Goal: Obtain resource: Download file/media

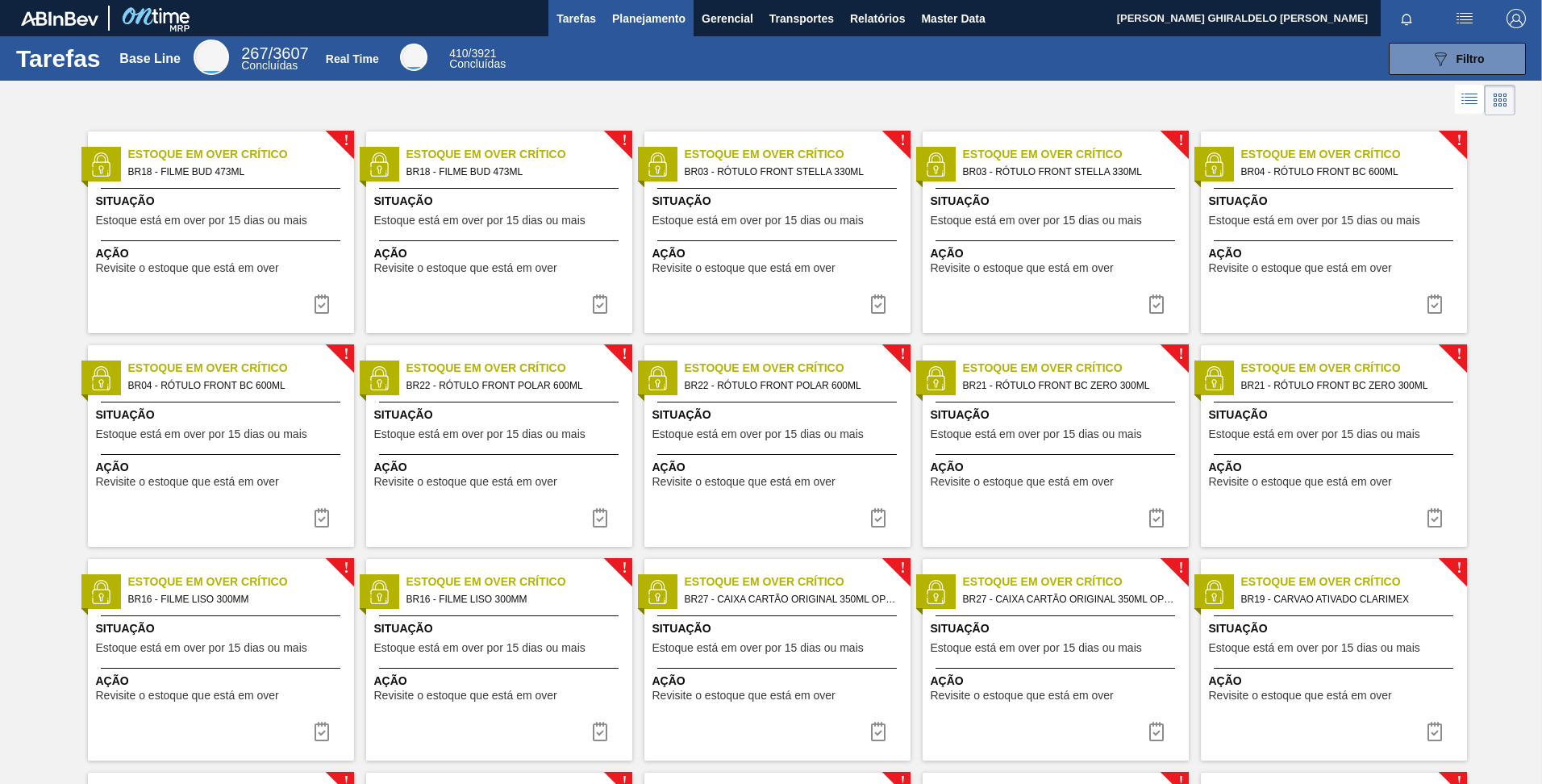
click at [647, 26] on span "Planejamento" at bounding box center [648, 18] width 73 height 19
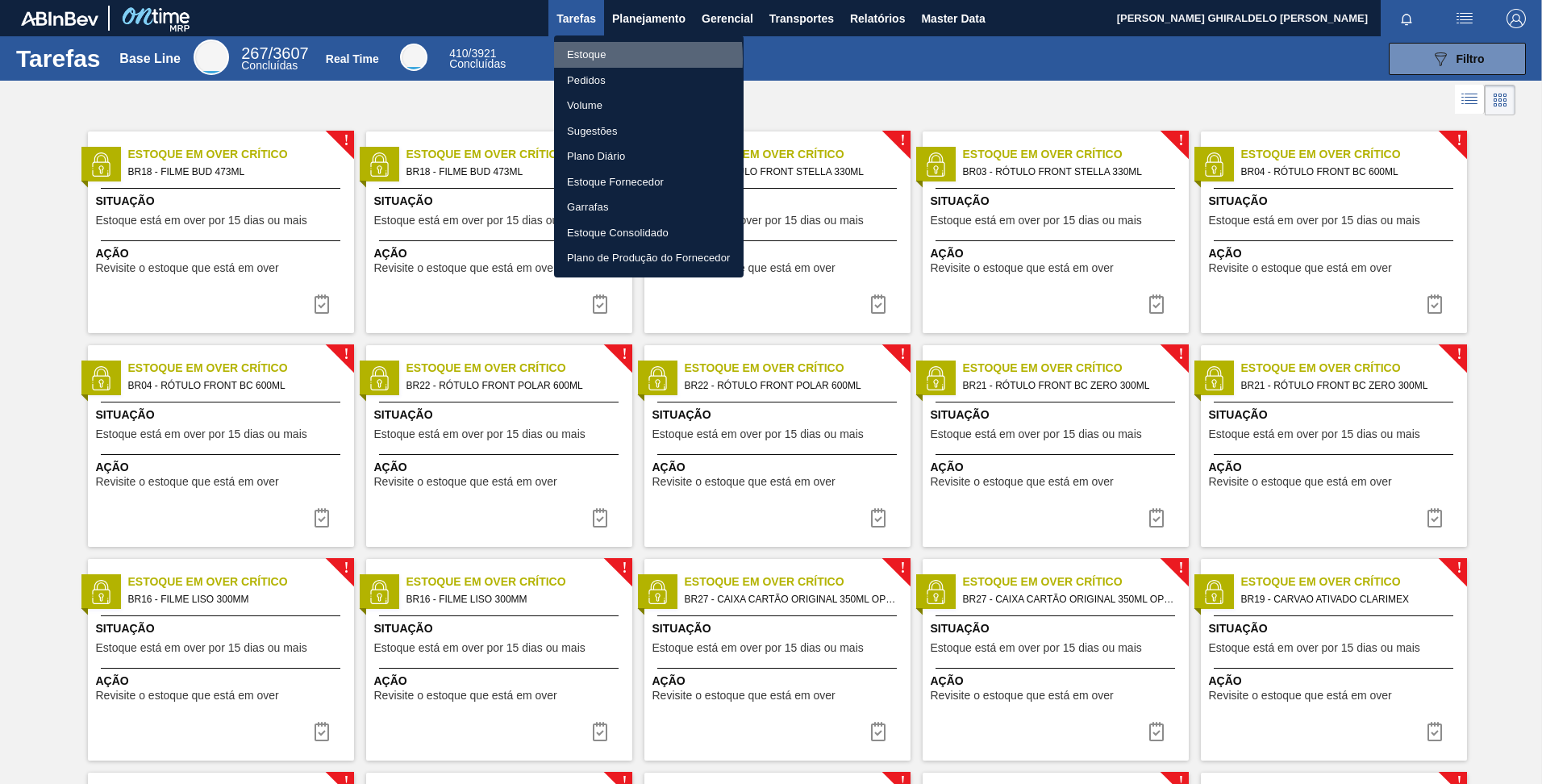
click at [572, 59] on li "Estoque" at bounding box center [649, 55] width 189 height 26
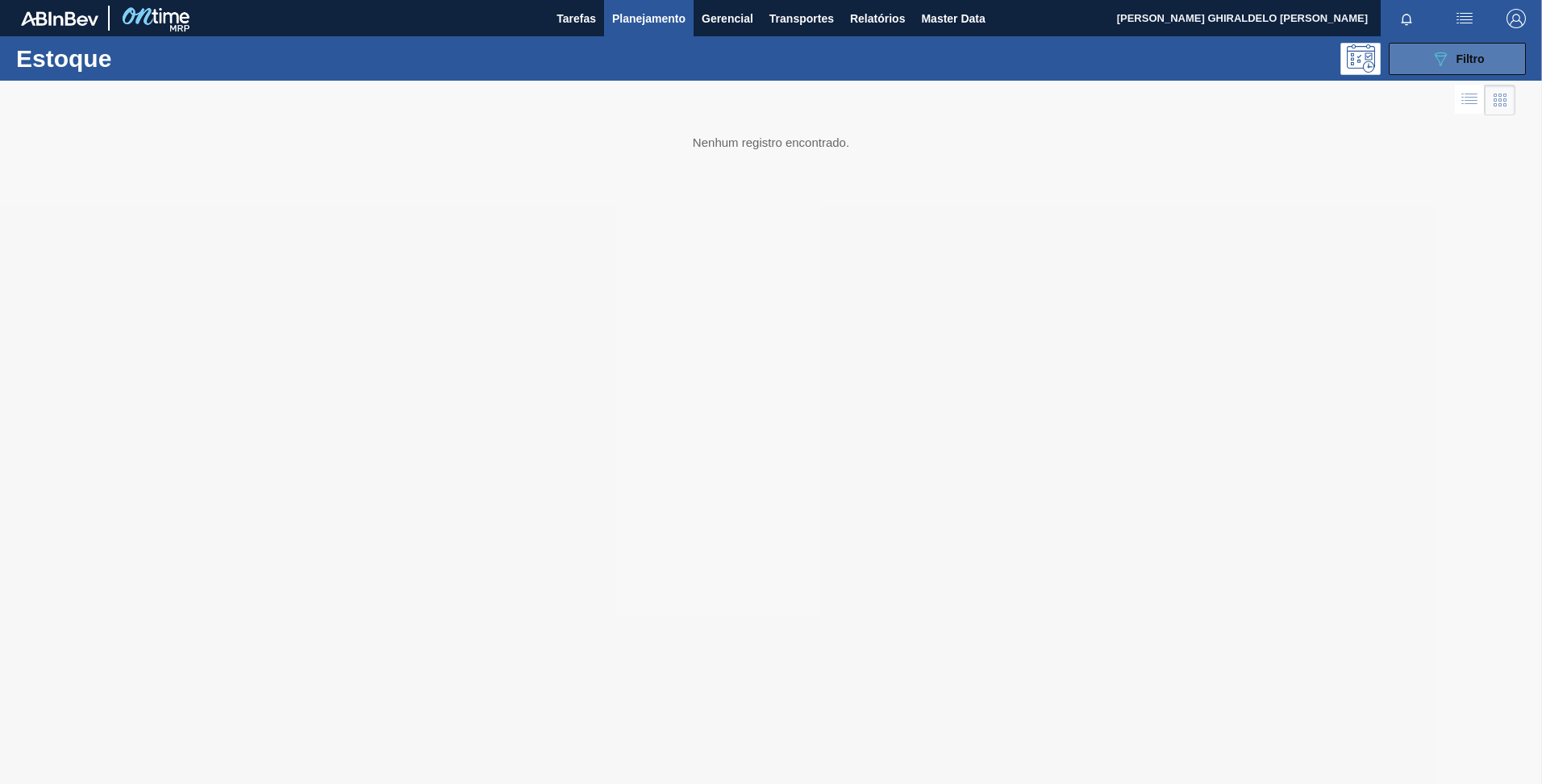
click at [1464, 68] on button "089F7B8B-B2A5-4AFE-B5C0-19BA573D28AC Filtro" at bounding box center [1457, 59] width 137 height 32
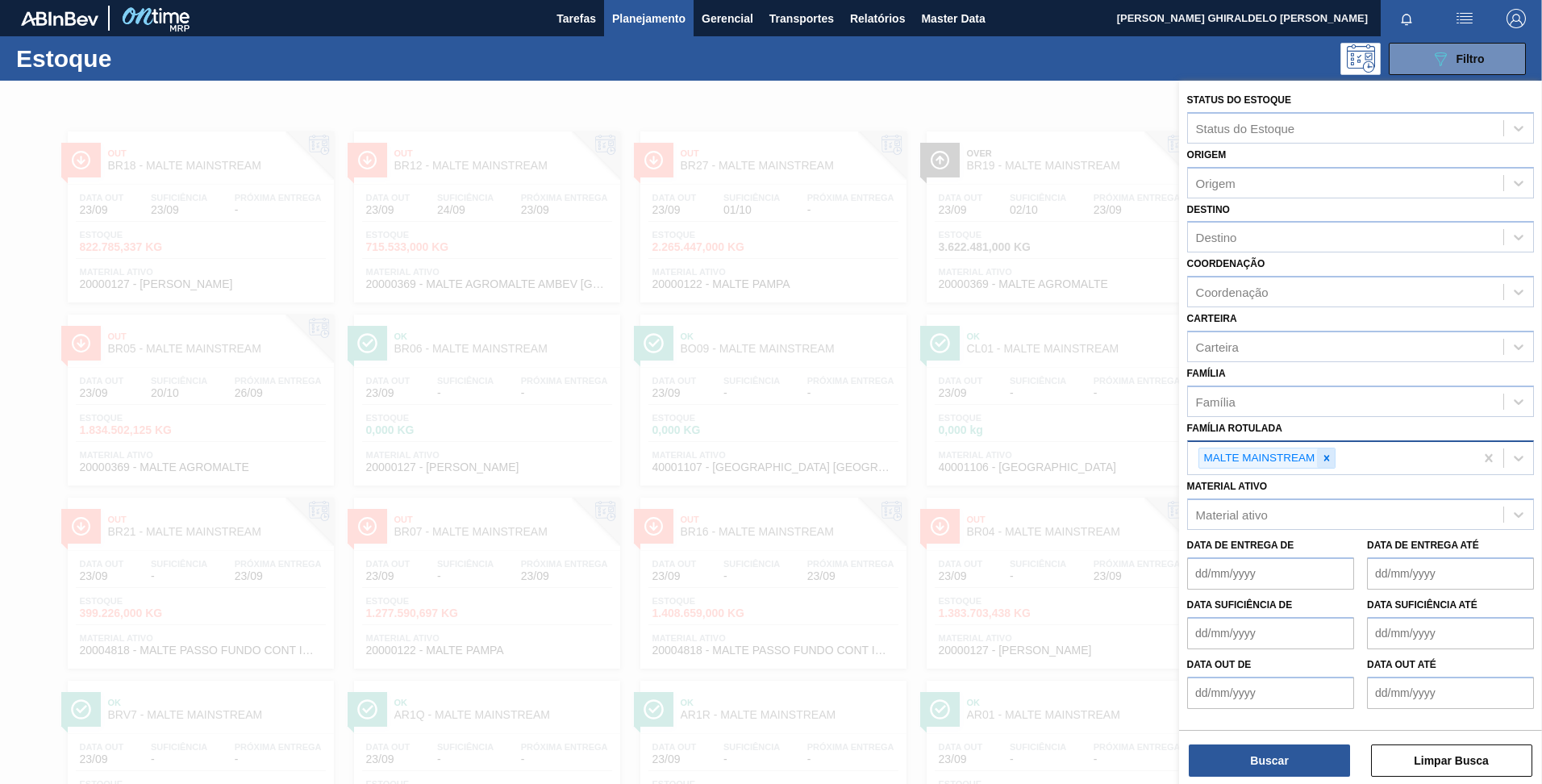
click at [1324, 458] on icon at bounding box center [1327, 458] width 12 height 12
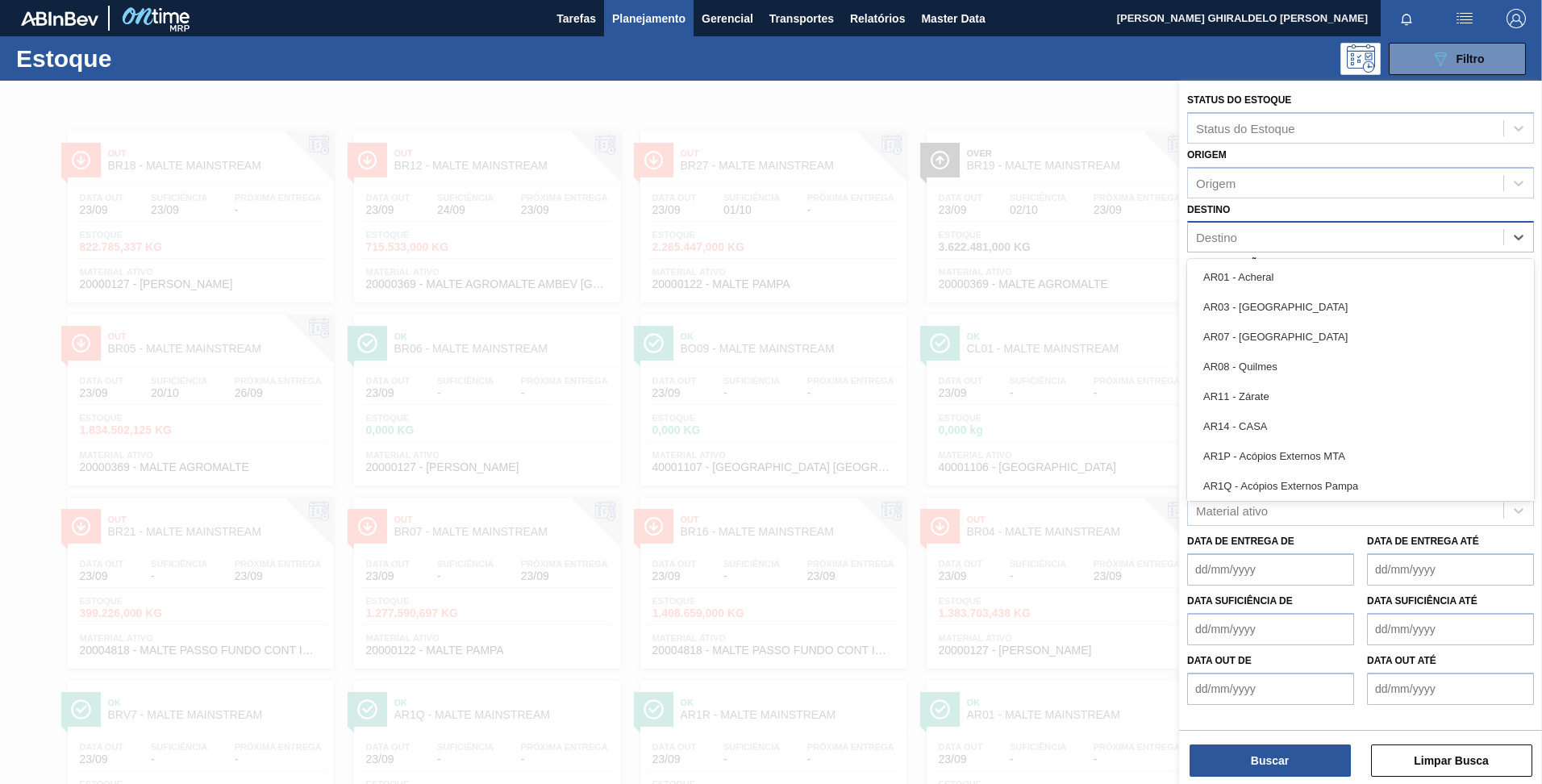
click at [1254, 234] on div "Destino" at bounding box center [1346, 238] width 315 height 23
type input "br09"
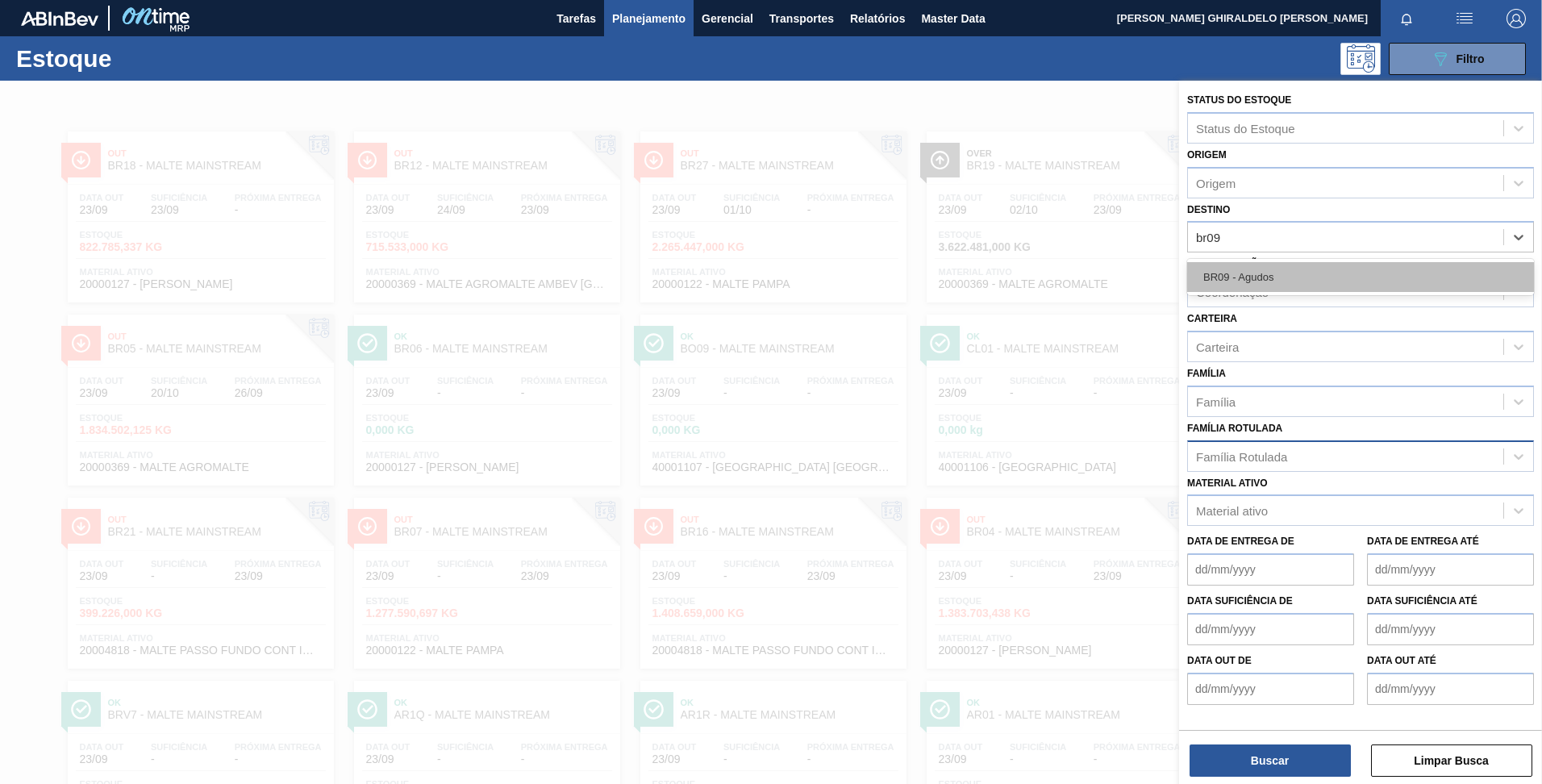
click at [1255, 268] on div "BR09 - Agudos" at bounding box center [1360, 277] width 347 height 30
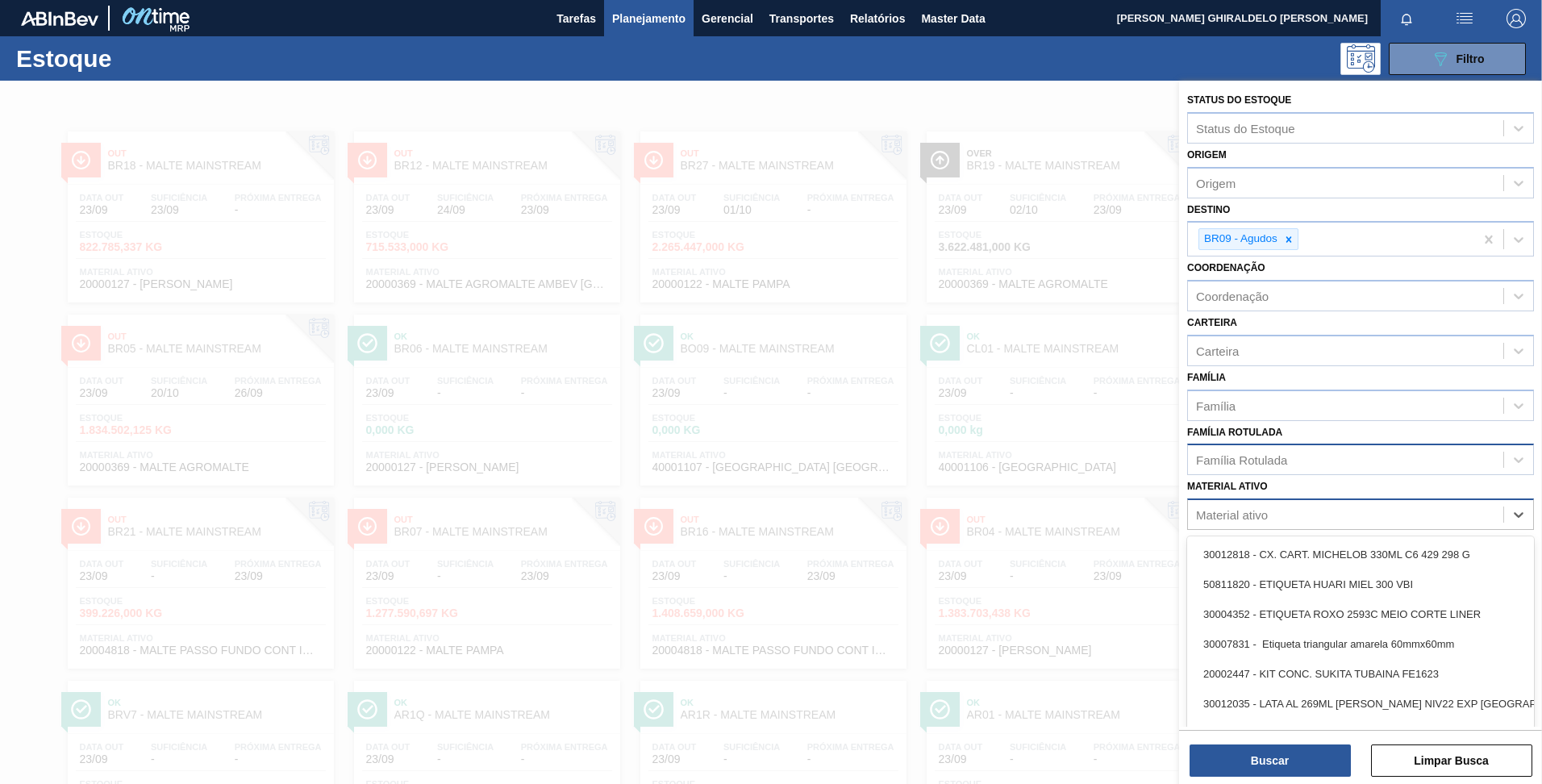
click at [1254, 519] on div "Material ativo" at bounding box center [1232, 515] width 72 height 14
type ativo "30002266"
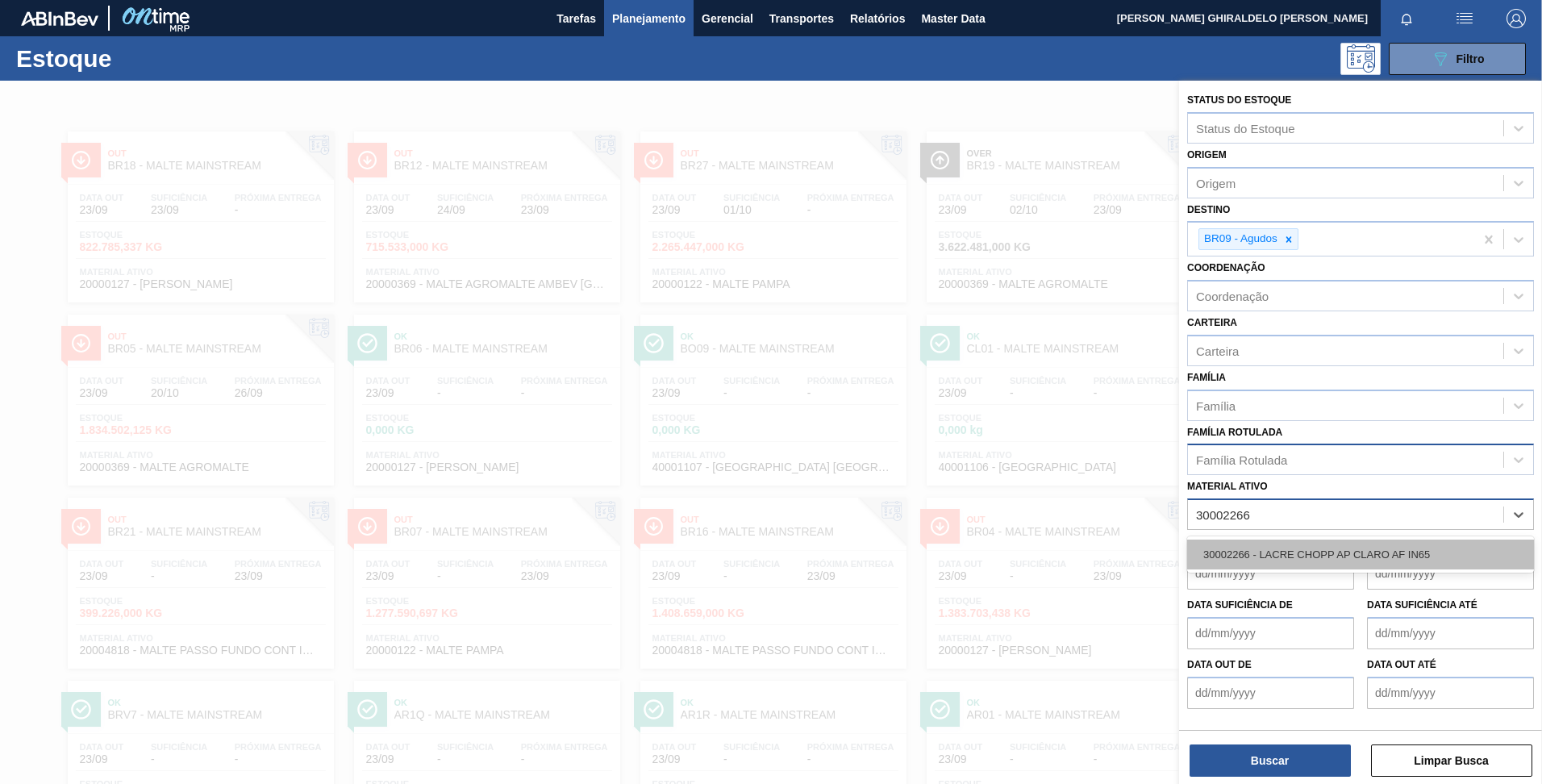
click at [1277, 555] on div "30002266 - LACRE CHOPP AP CLARO AF IN65" at bounding box center [1360, 554] width 347 height 30
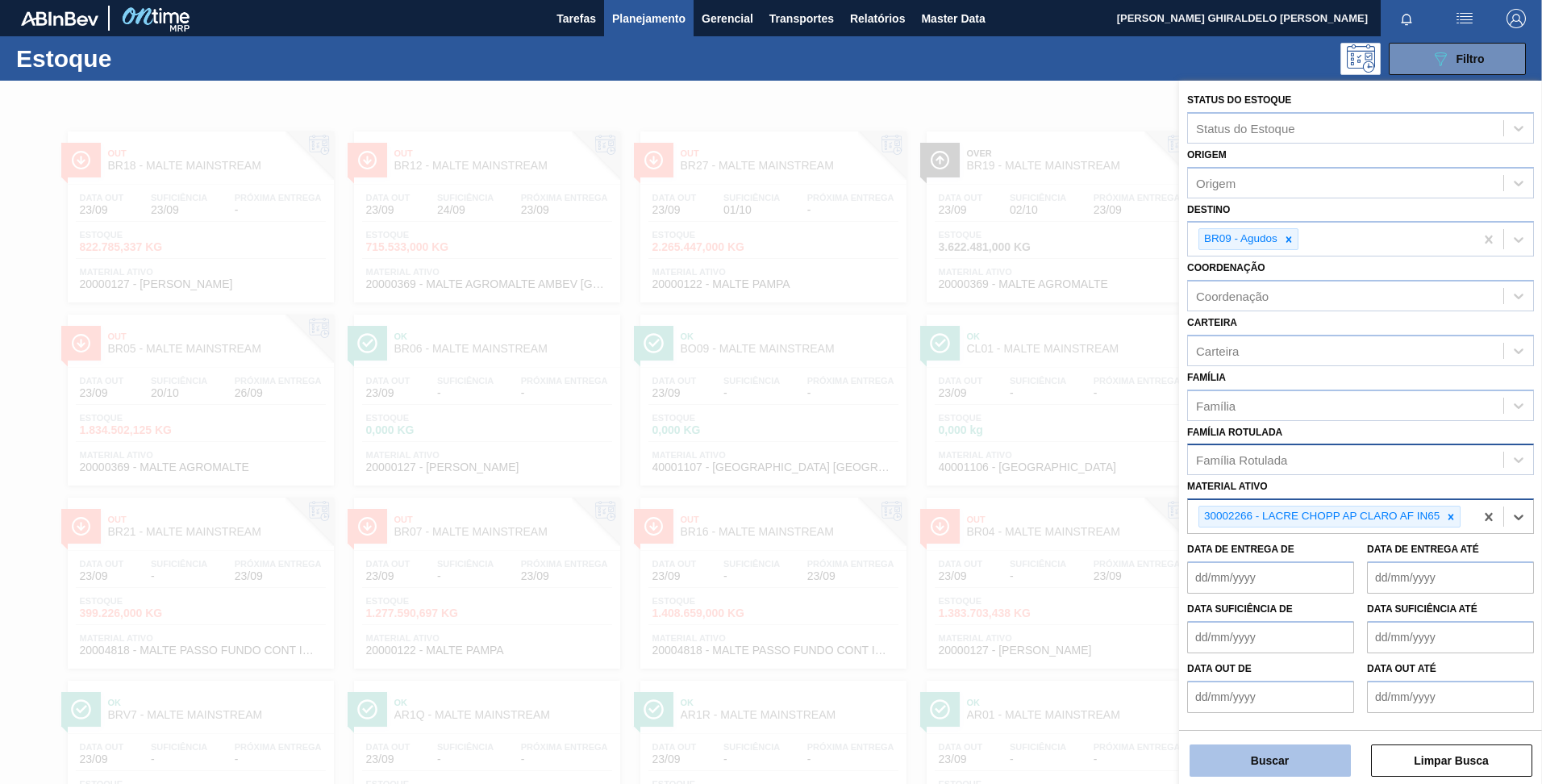
click at [1286, 764] on button "Buscar" at bounding box center [1270, 761] width 161 height 32
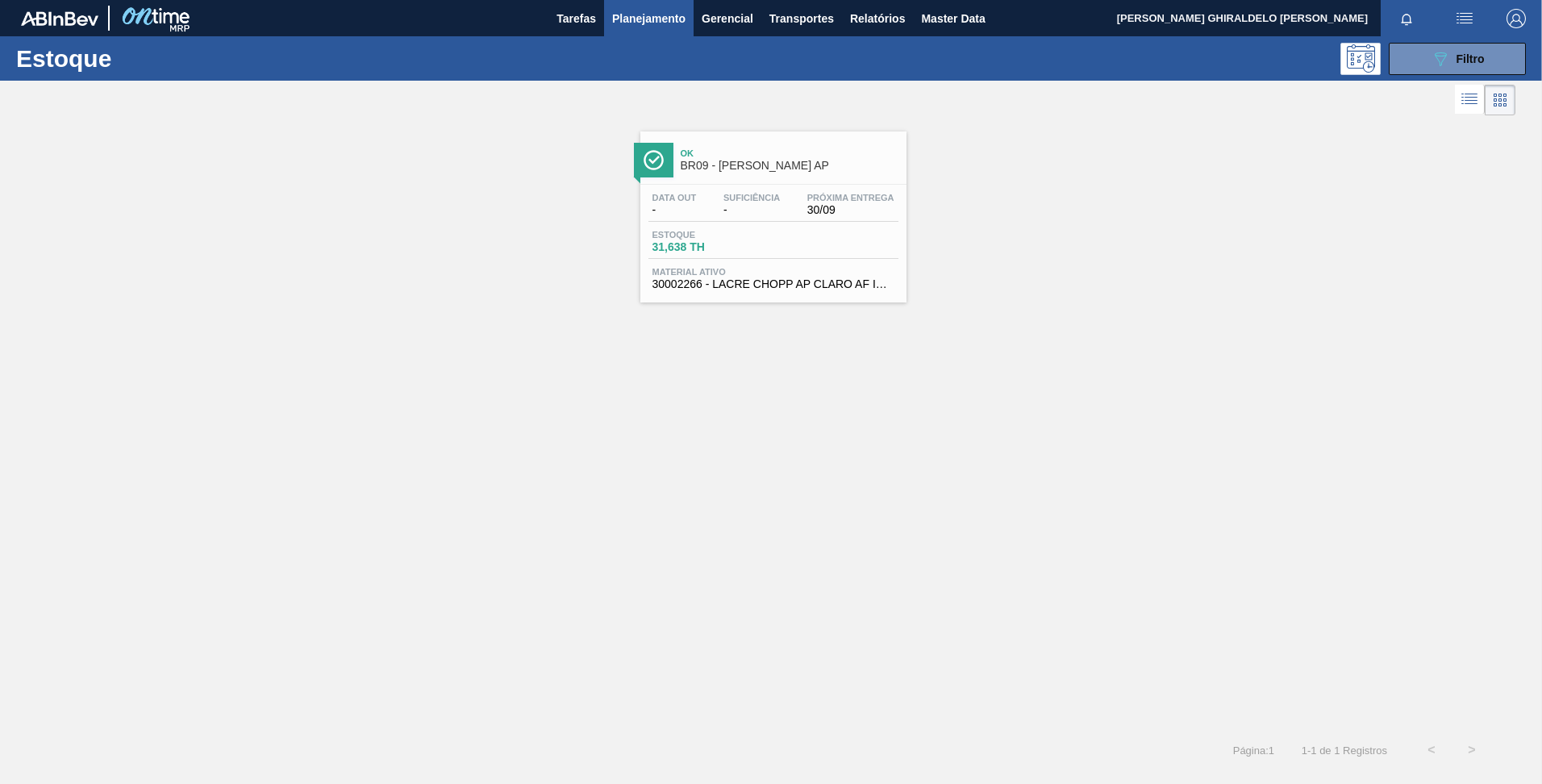
click at [783, 158] on span "Ok" at bounding box center [789, 153] width 218 height 10
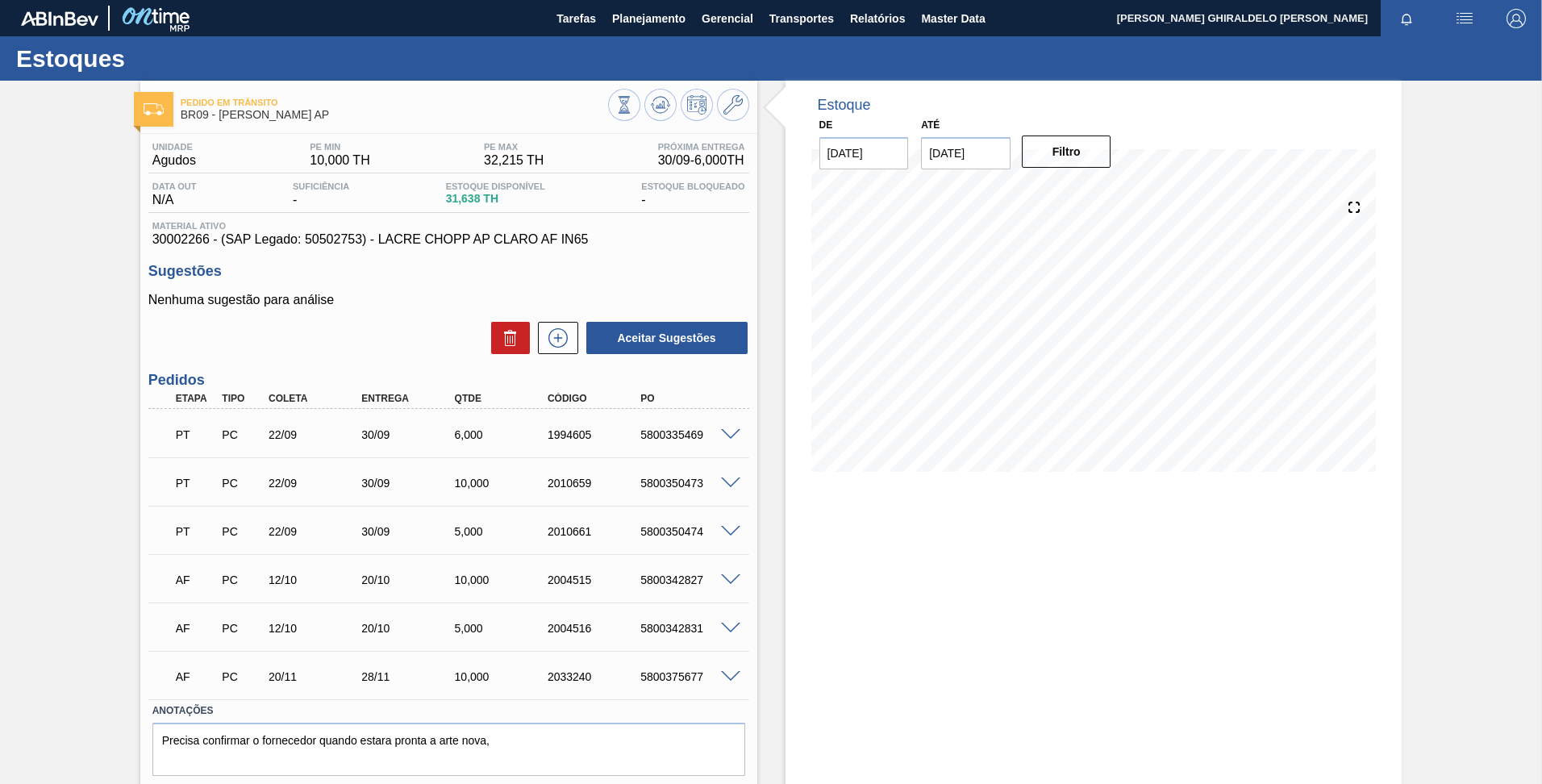
click at [458, 196] on span "31,638 TH" at bounding box center [496, 198] width 99 height 12
click at [627, 105] on icon at bounding box center [625, 105] width 18 height 18
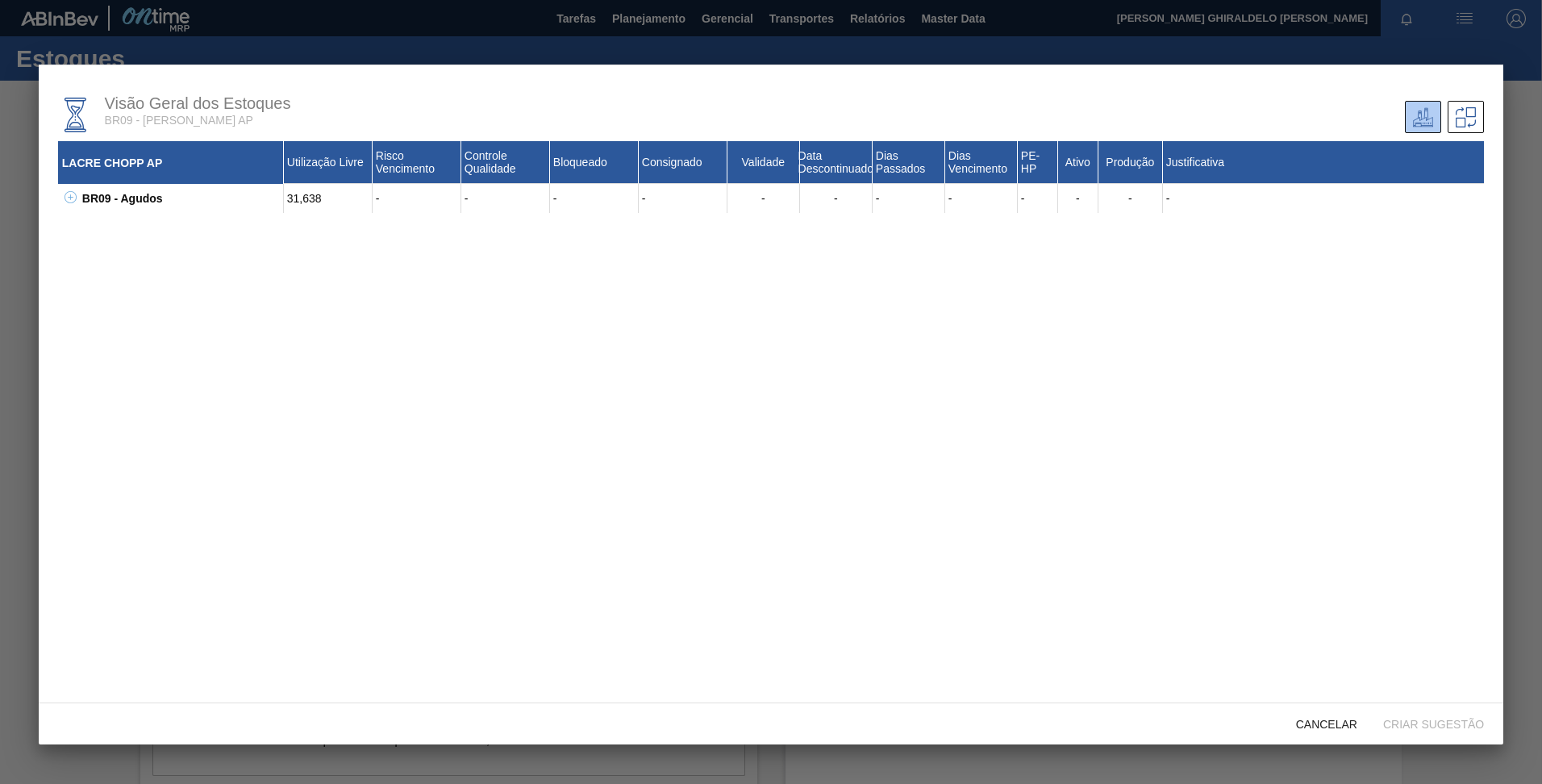
click at [68, 197] on icon at bounding box center [70, 196] width 12 height 12
click at [88, 225] on icon at bounding box center [90, 225] width 12 height 12
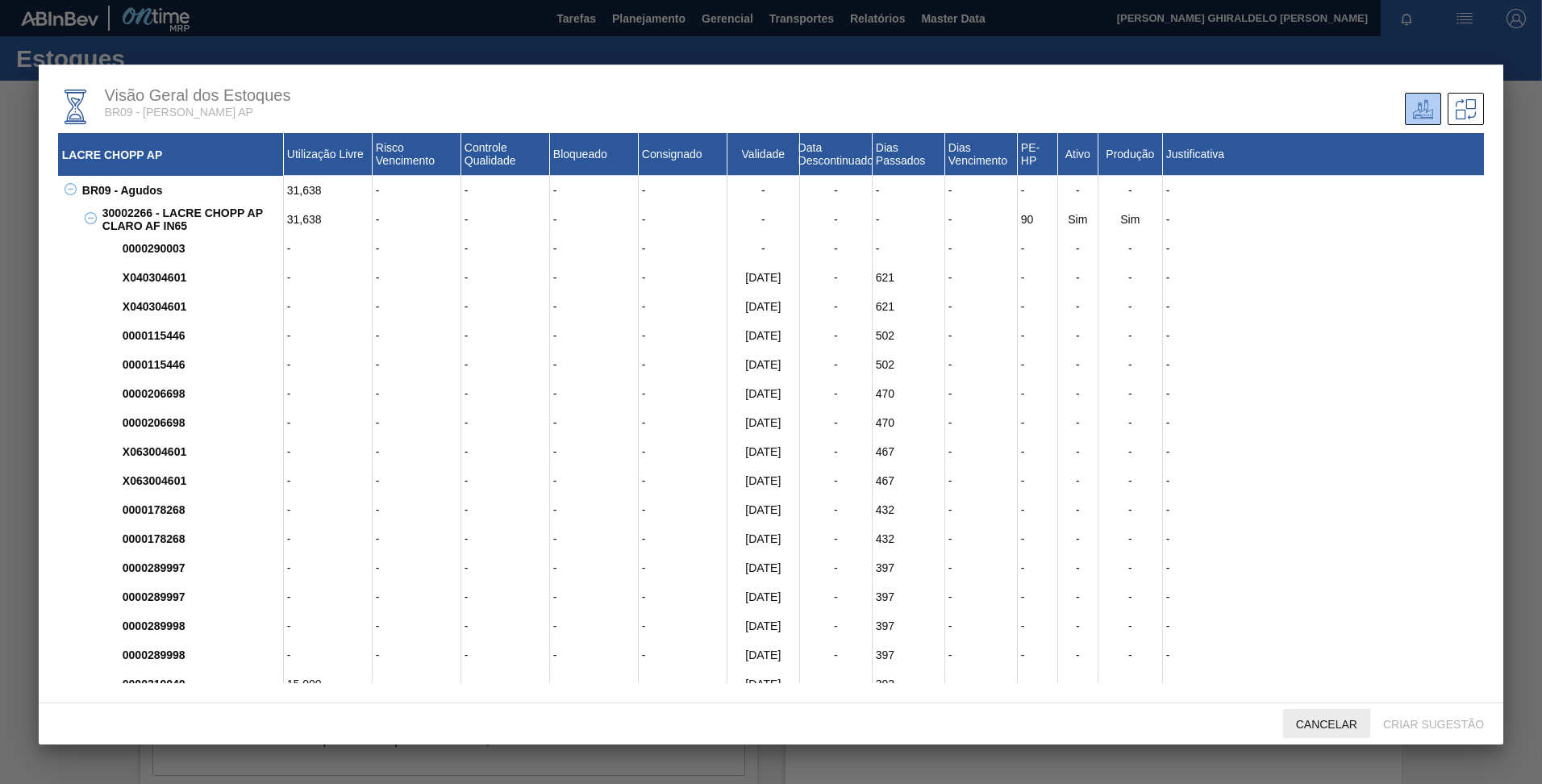
click at [1338, 717] on div "Cancelar" at bounding box center [1327, 724] width 87 height 30
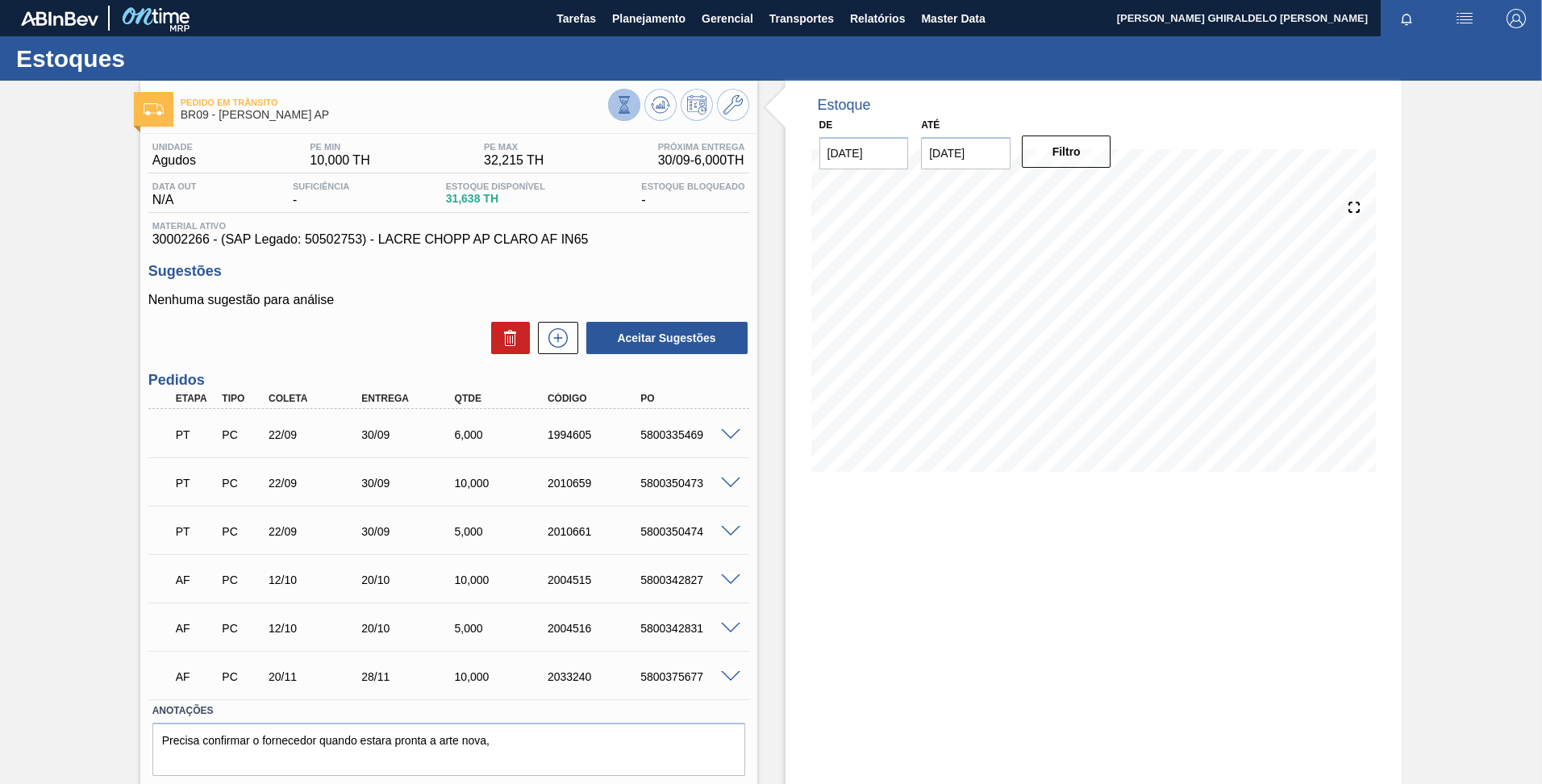
click at [618, 103] on icon at bounding box center [625, 105] width 18 height 18
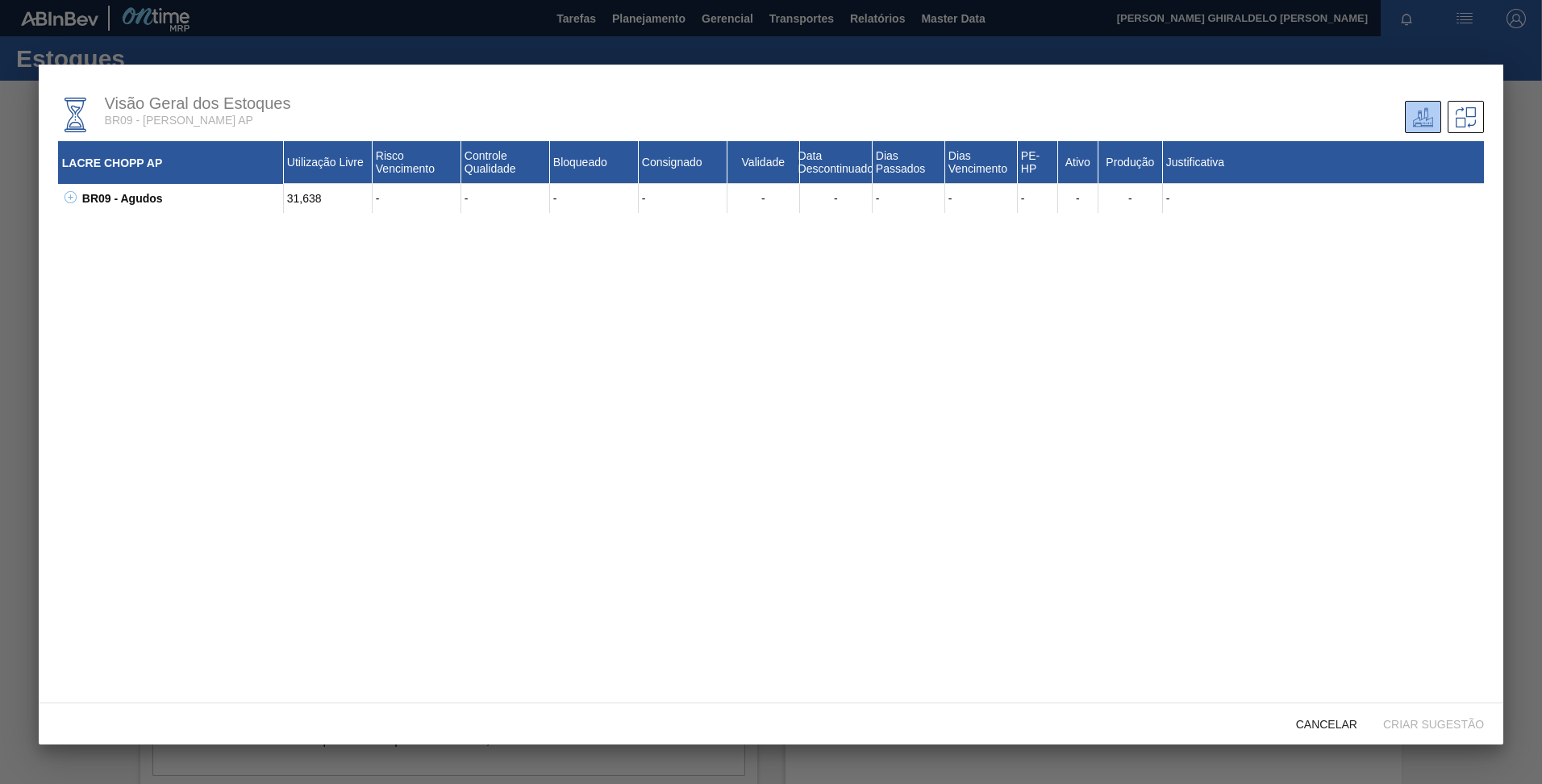
click at [66, 196] on icon at bounding box center [70, 196] width 12 height 12
click at [88, 226] on icon at bounding box center [90, 225] width 12 height 12
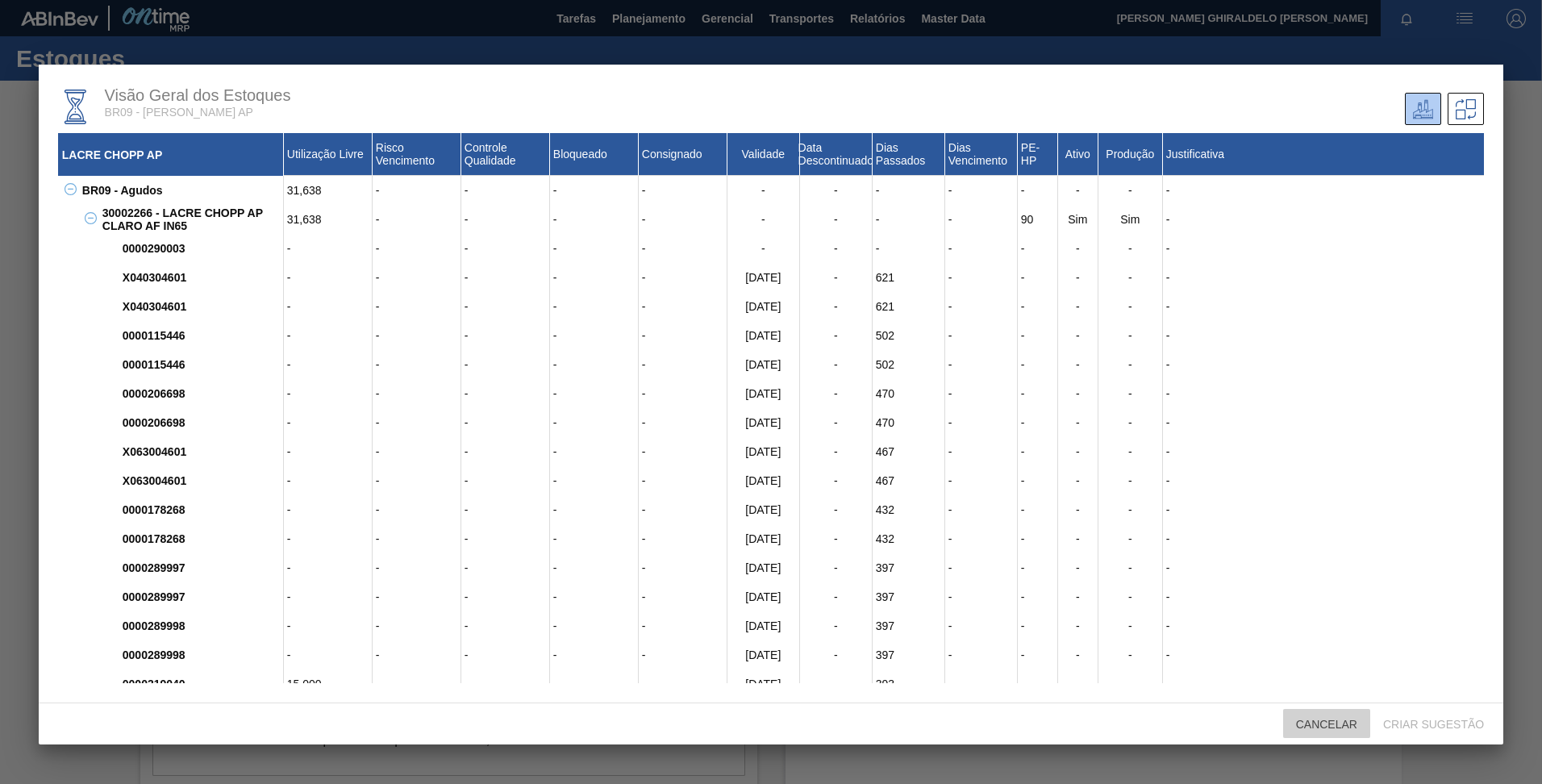
click at [1335, 719] on span "Cancelar" at bounding box center [1327, 724] width 87 height 13
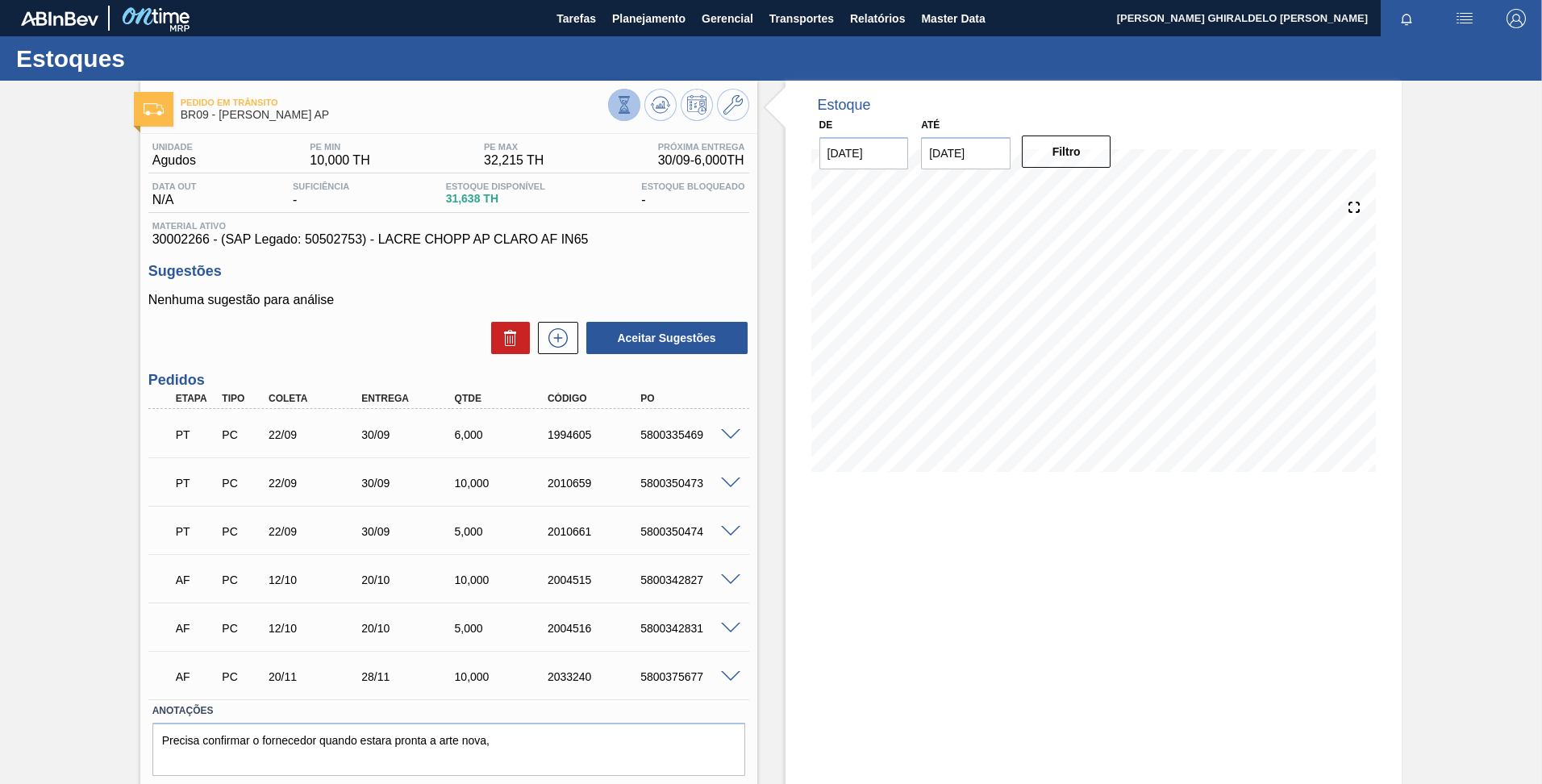
click at [617, 105] on icon at bounding box center [625, 105] width 18 height 18
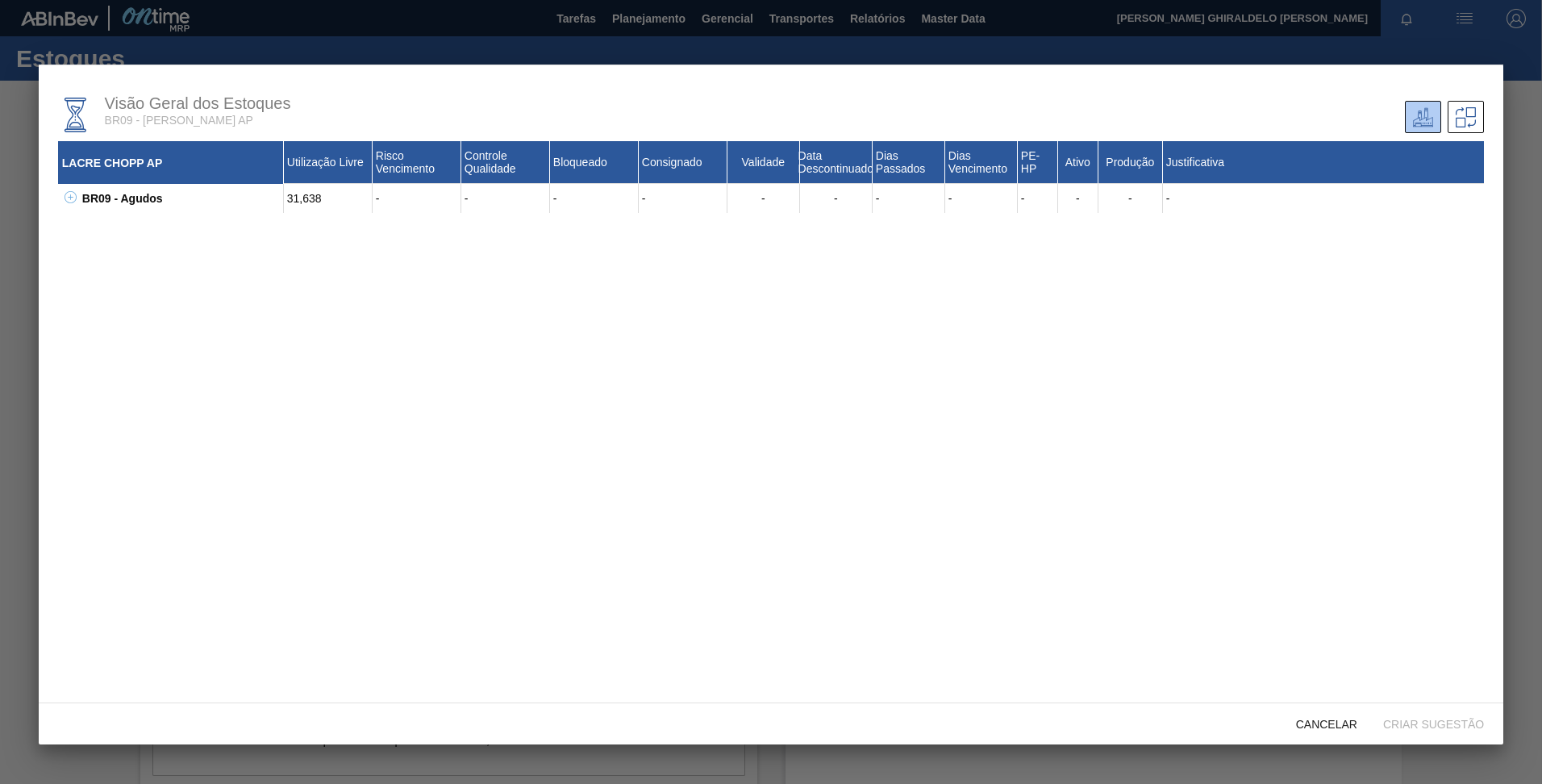
click at [68, 204] on button at bounding box center [68, 198] width 16 height 16
click at [89, 231] on icon at bounding box center [90, 225] width 12 height 12
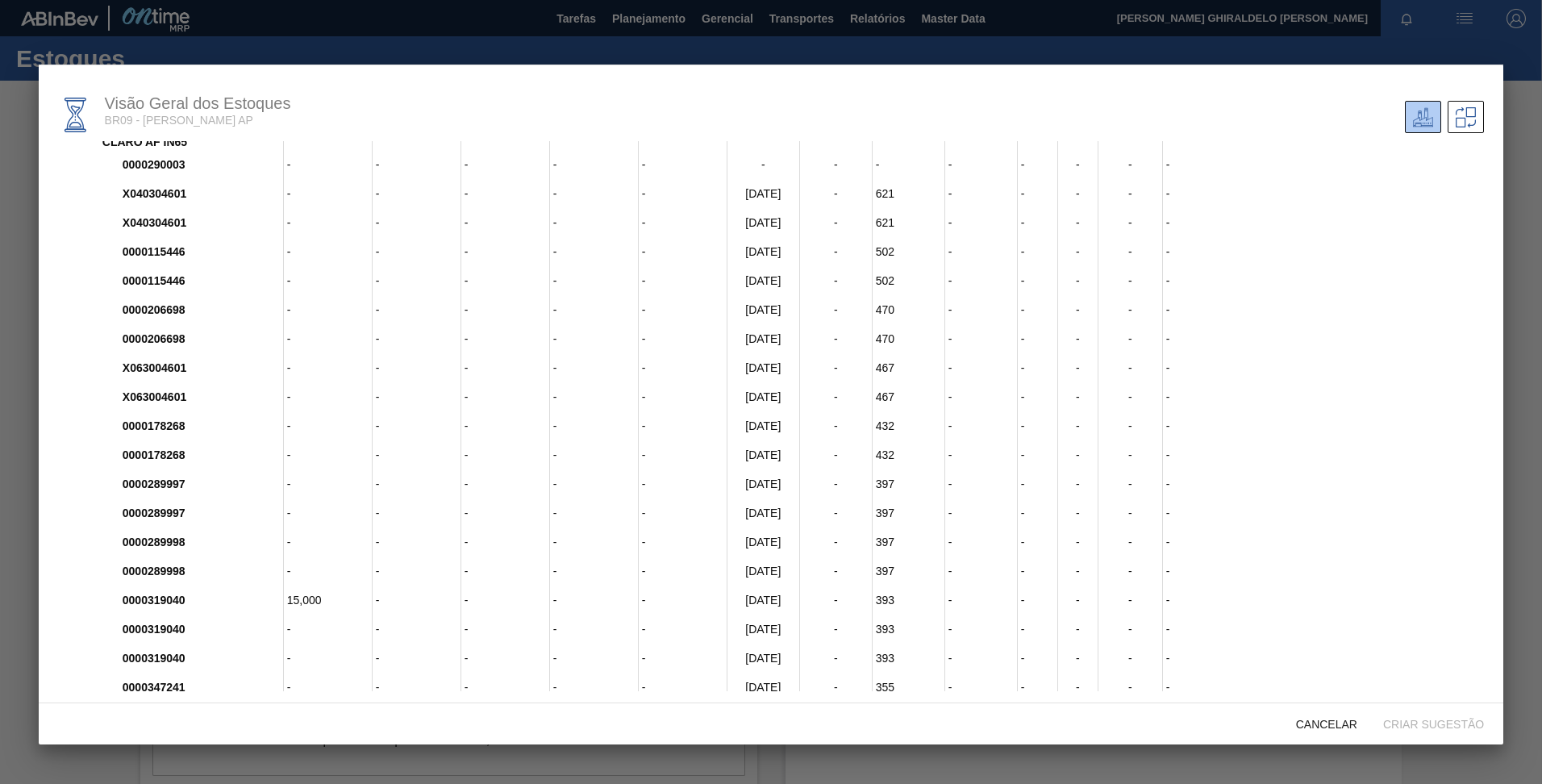
scroll to position [93, 0]
click at [174, 536] on div "0000289998" at bounding box center [201, 541] width 165 height 29
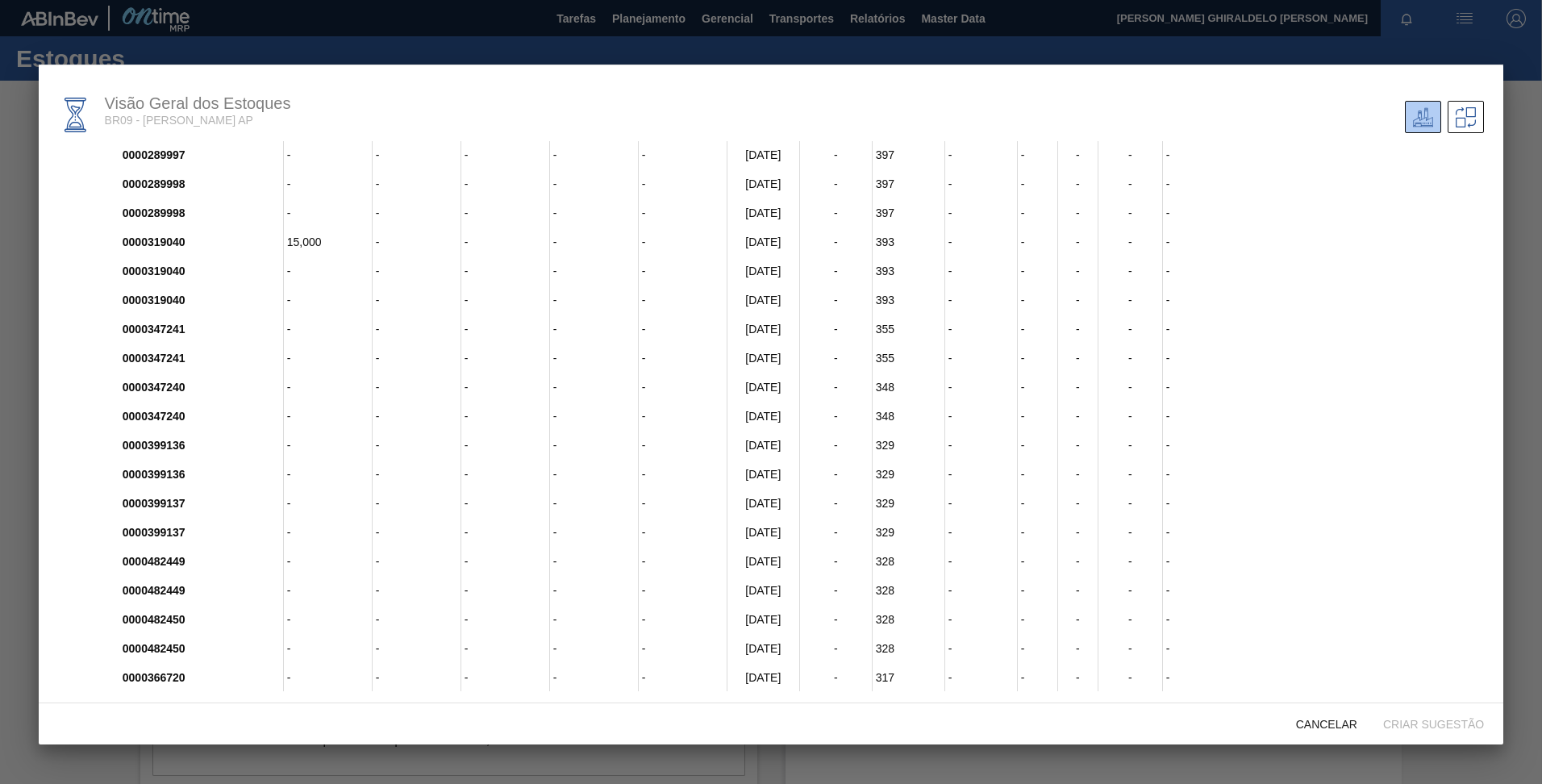
scroll to position [450, 0]
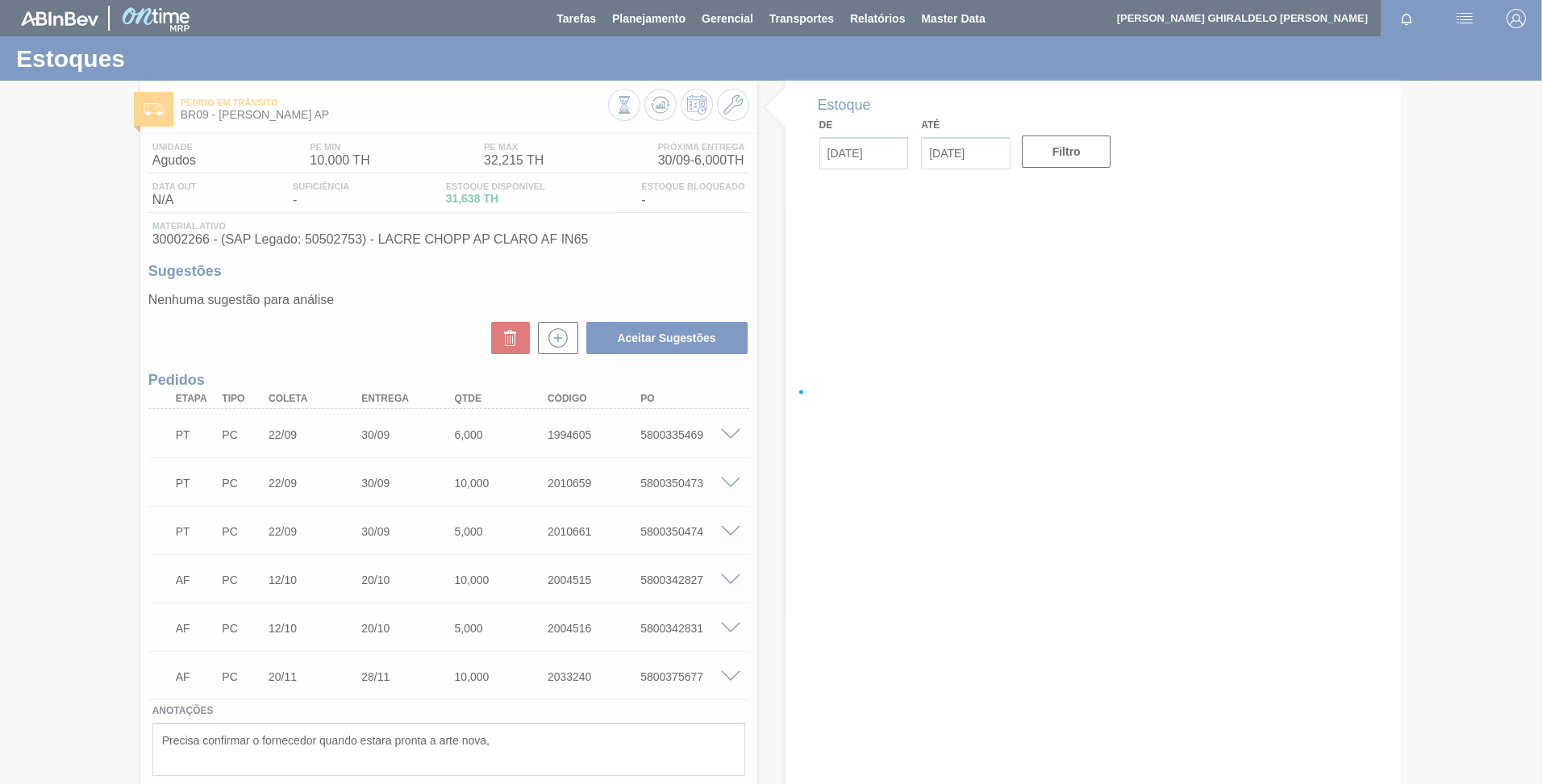
click at [869, 19] on div at bounding box center [771, 392] width 1542 height 784
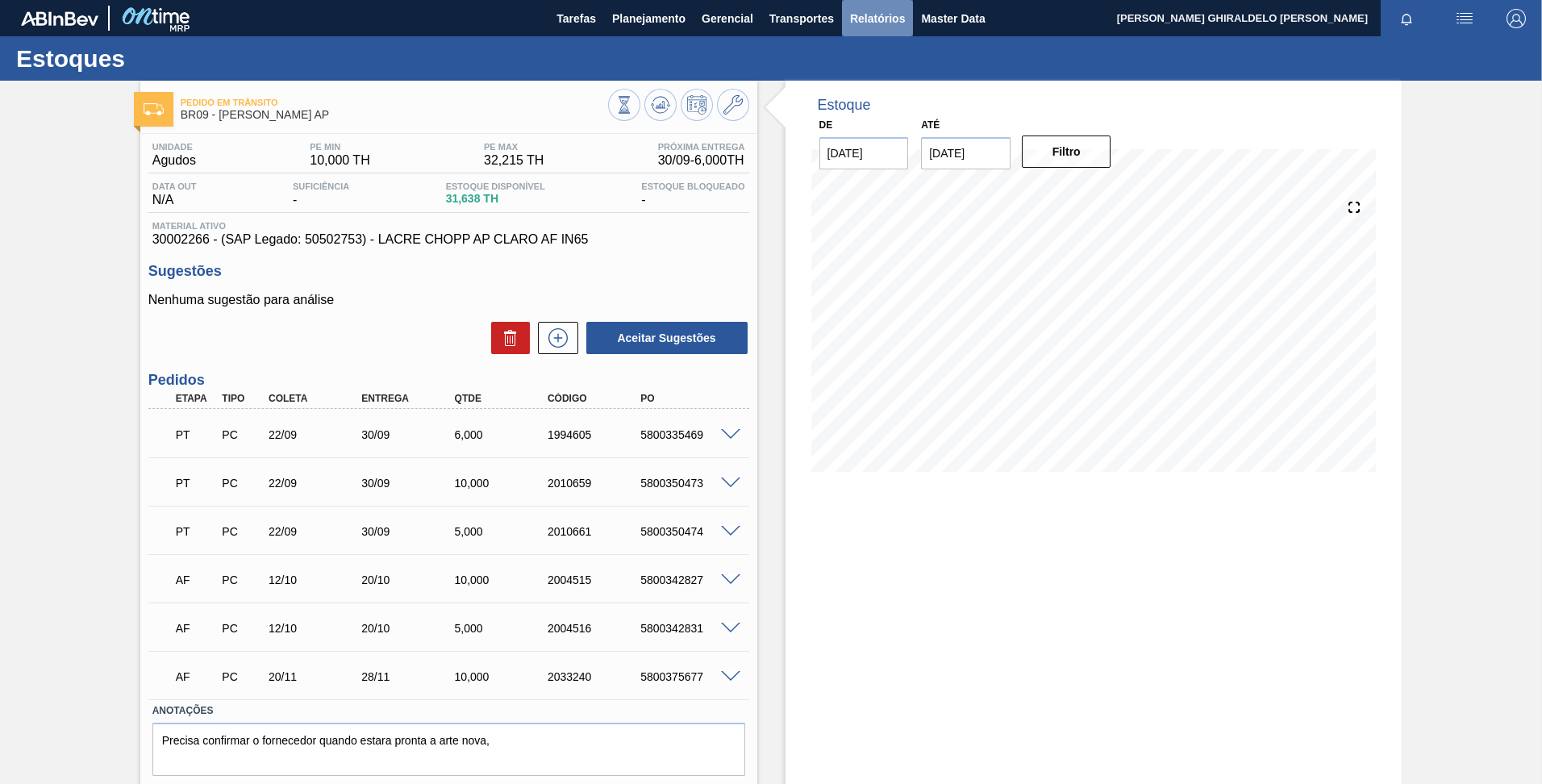
click at [875, 19] on span "Relatórios" at bounding box center [877, 18] width 55 height 19
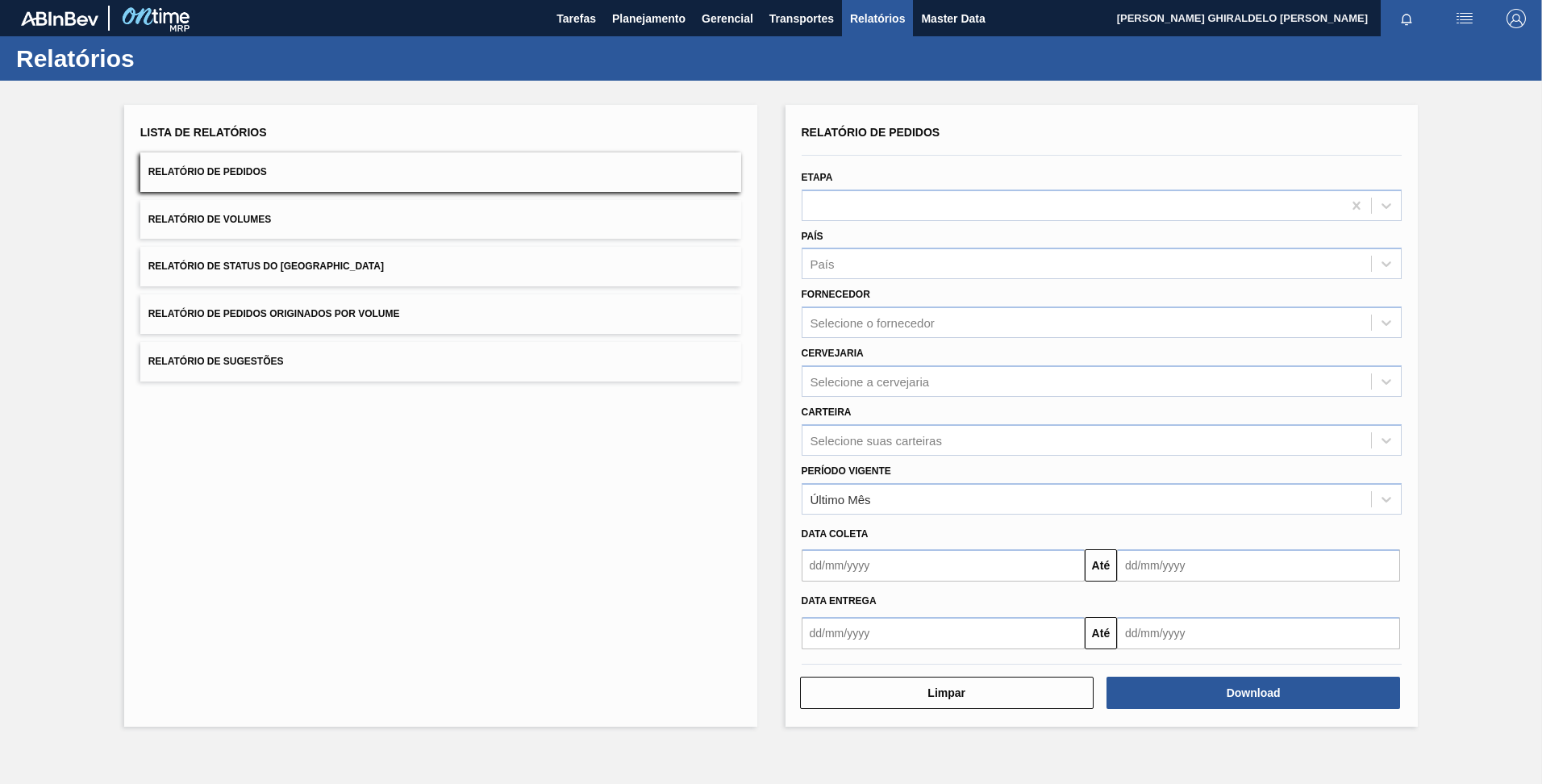
click at [208, 269] on span "Relatório de Status do [GEOGRAPHIC_DATA]" at bounding box center [266, 266] width 235 height 12
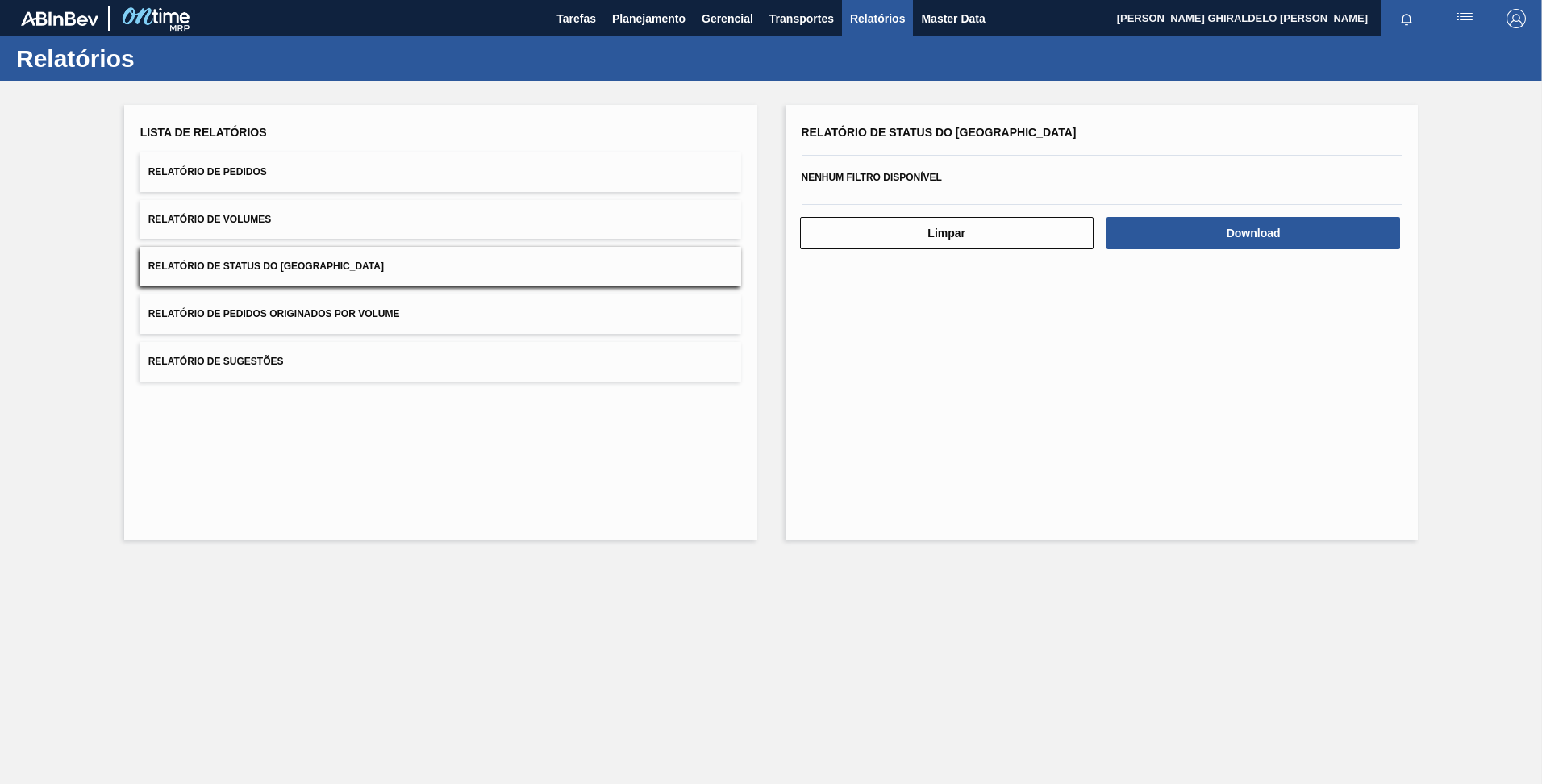
click at [214, 301] on button "Relatório de Pedidos Originados por Volume" at bounding box center [441, 315] width 601 height 40
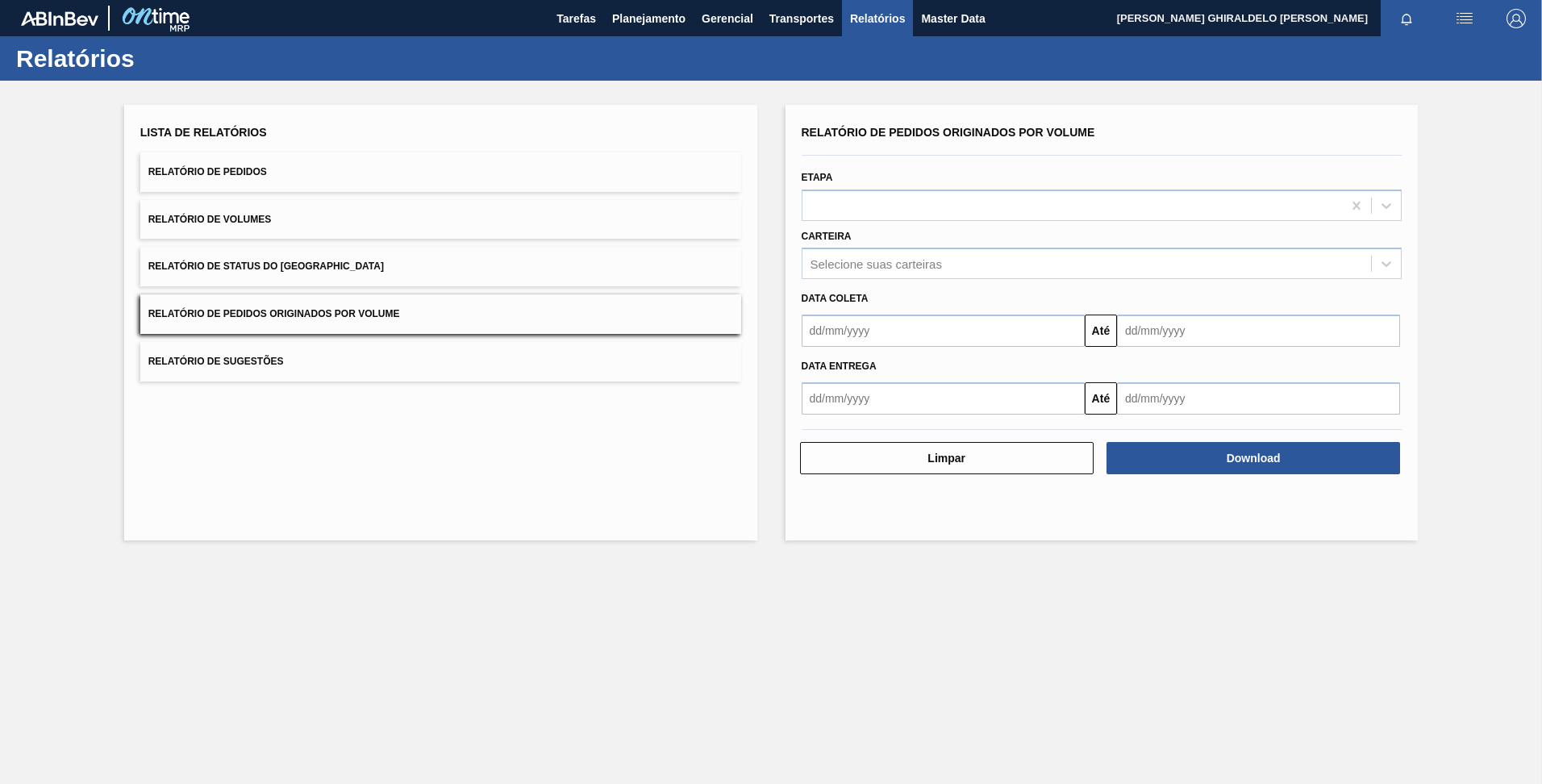
click at [249, 357] on span "Relatório de Sugestões" at bounding box center [216, 361] width 135 height 12
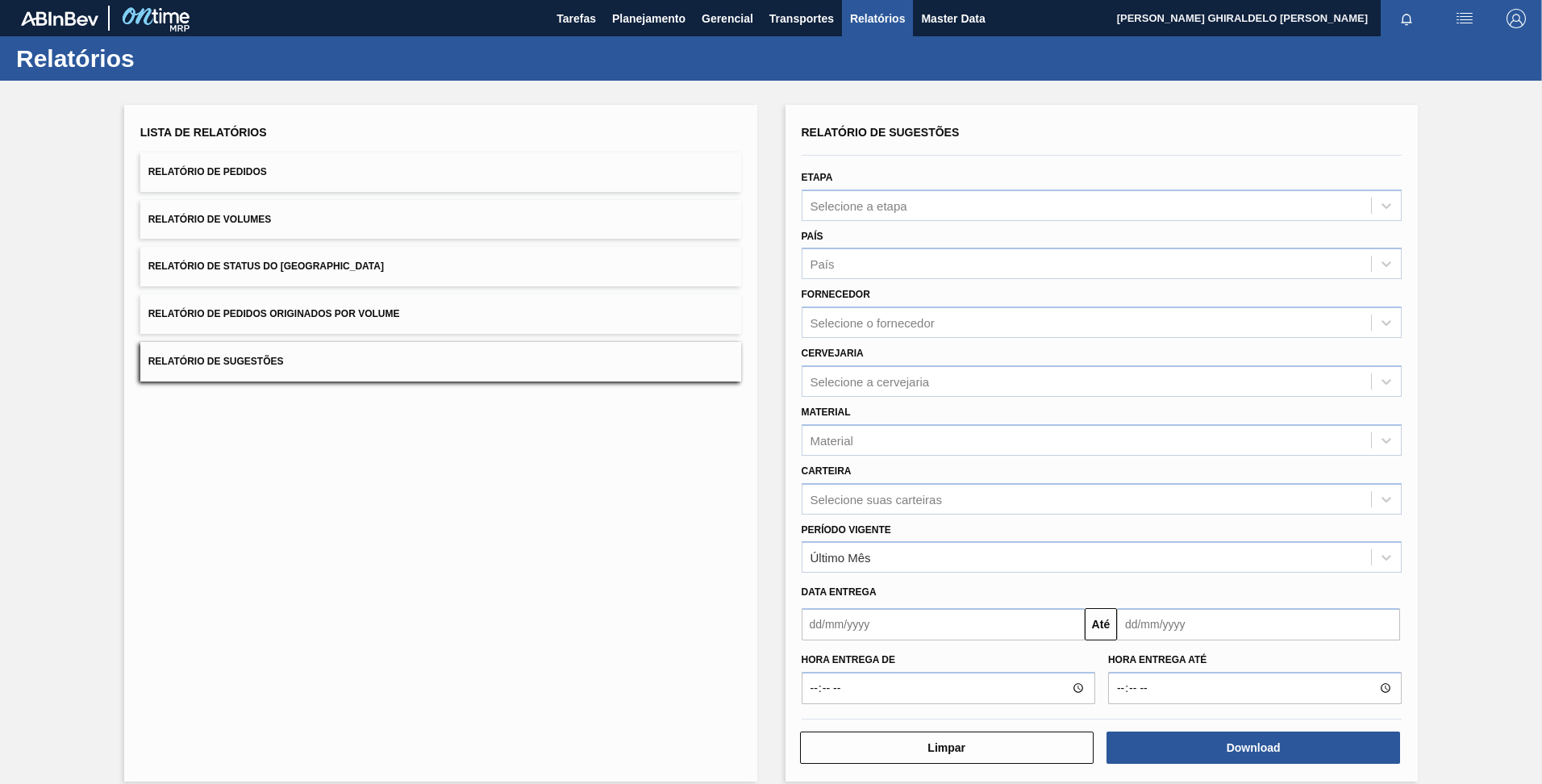
click at [227, 219] on span "Relatório de Volumes" at bounding box center [210, 219] width 123 height 12
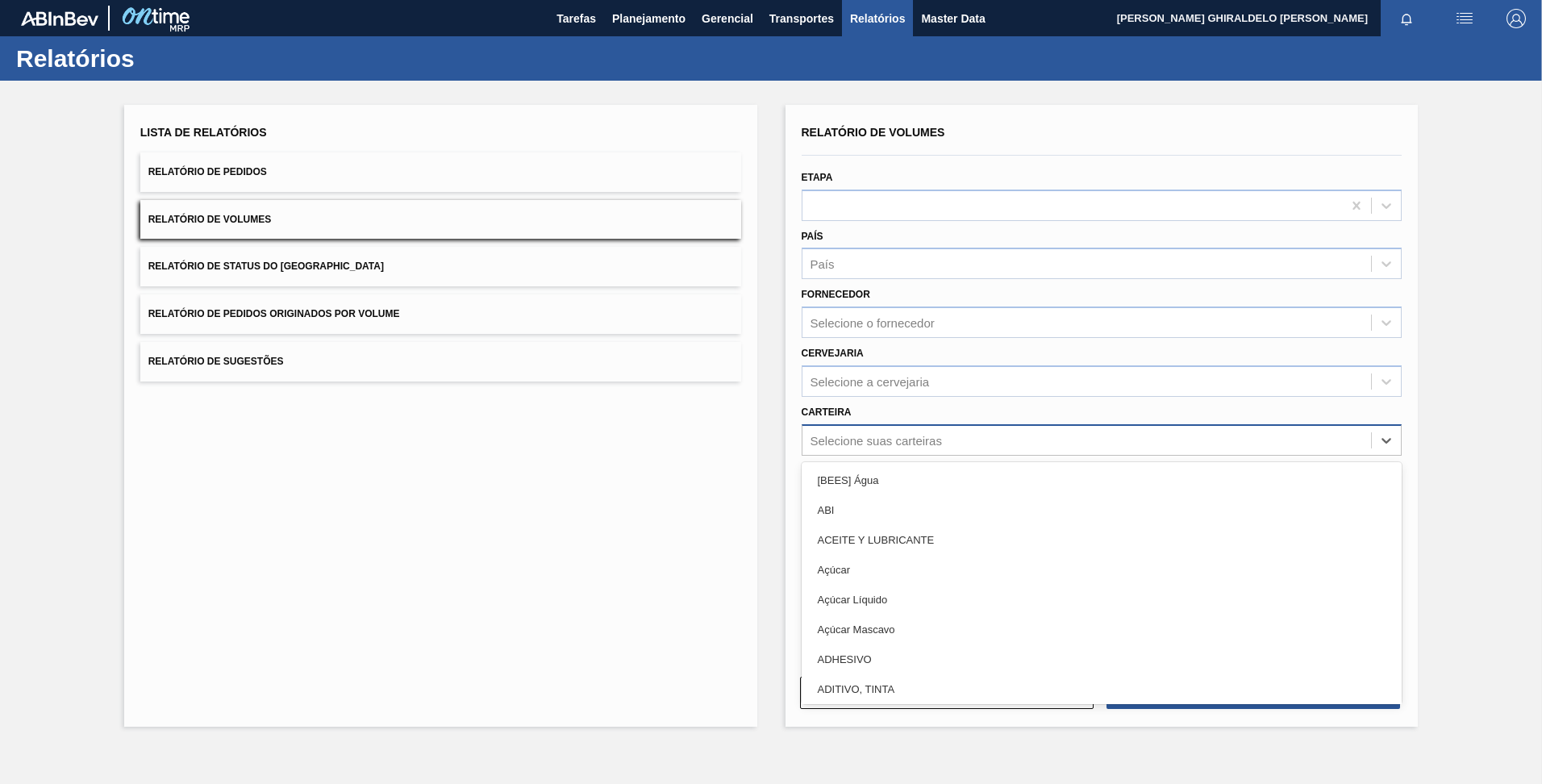
click at [851, 446] on div "Selecione suas carteiras" at bounding box center [876, 440] width 132 height 14
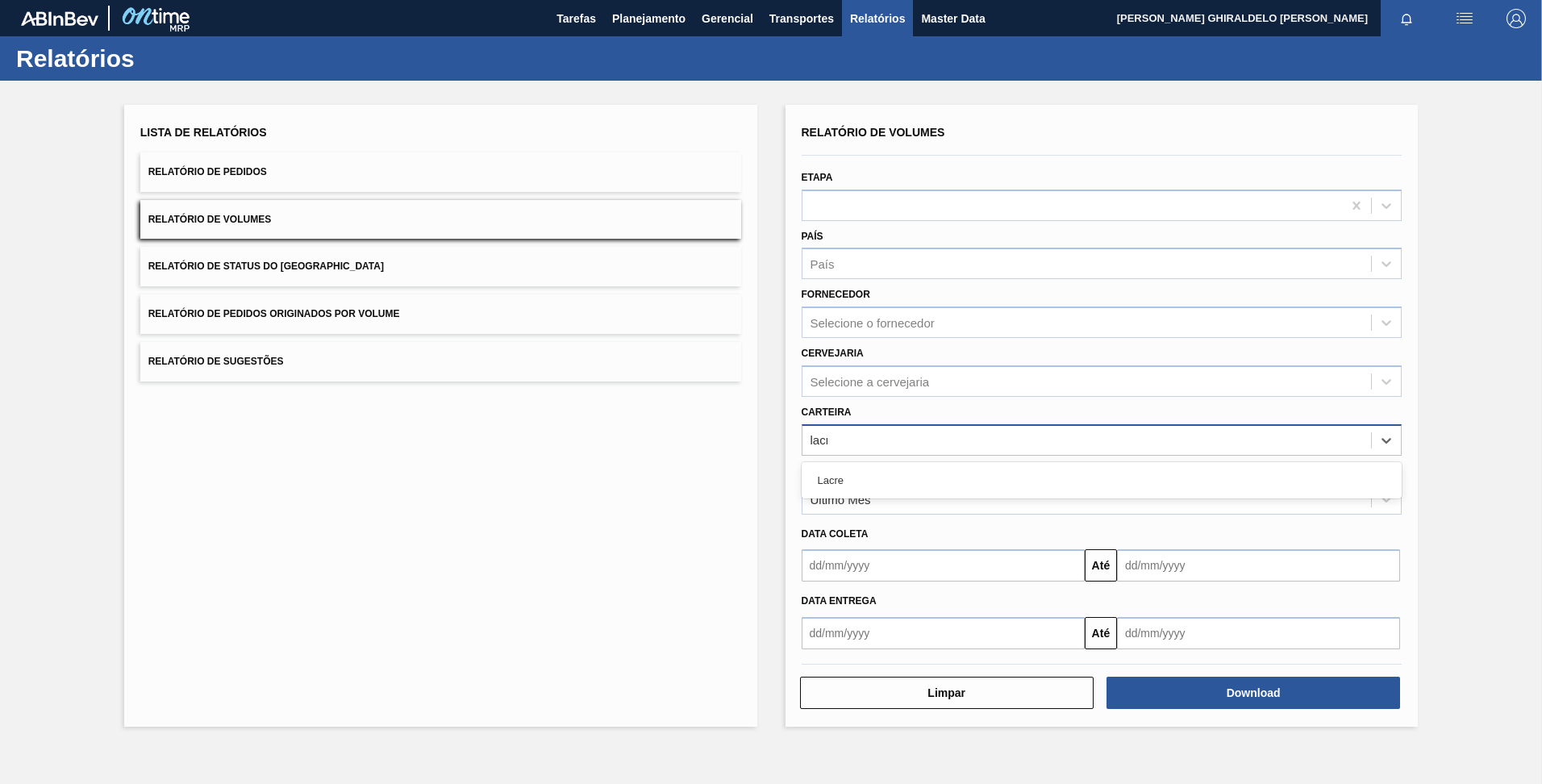
type input "lacre"
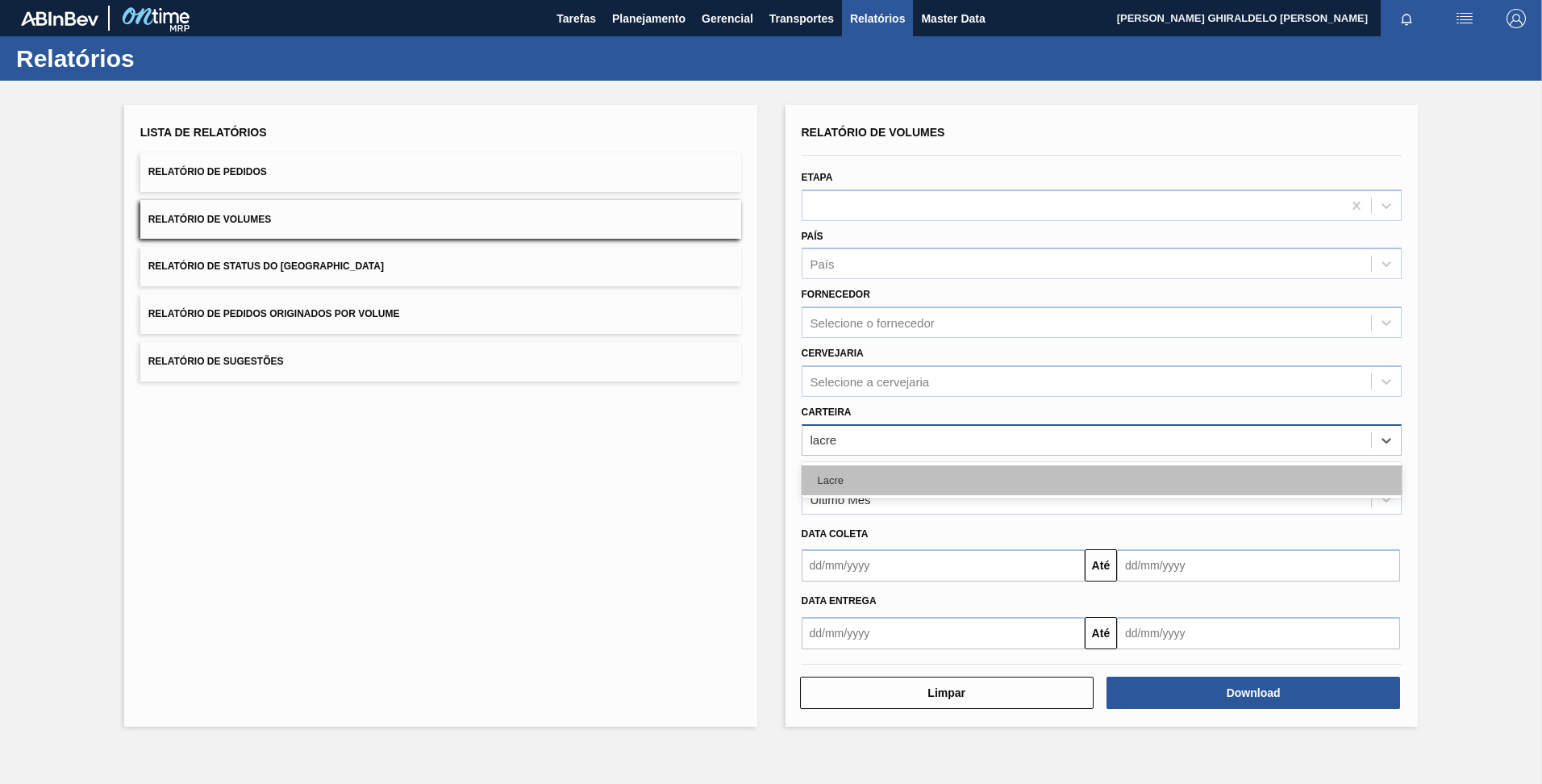
click at [868, 479] on div "Lacre" at bounding box center [1102, 479] width 601 height 30
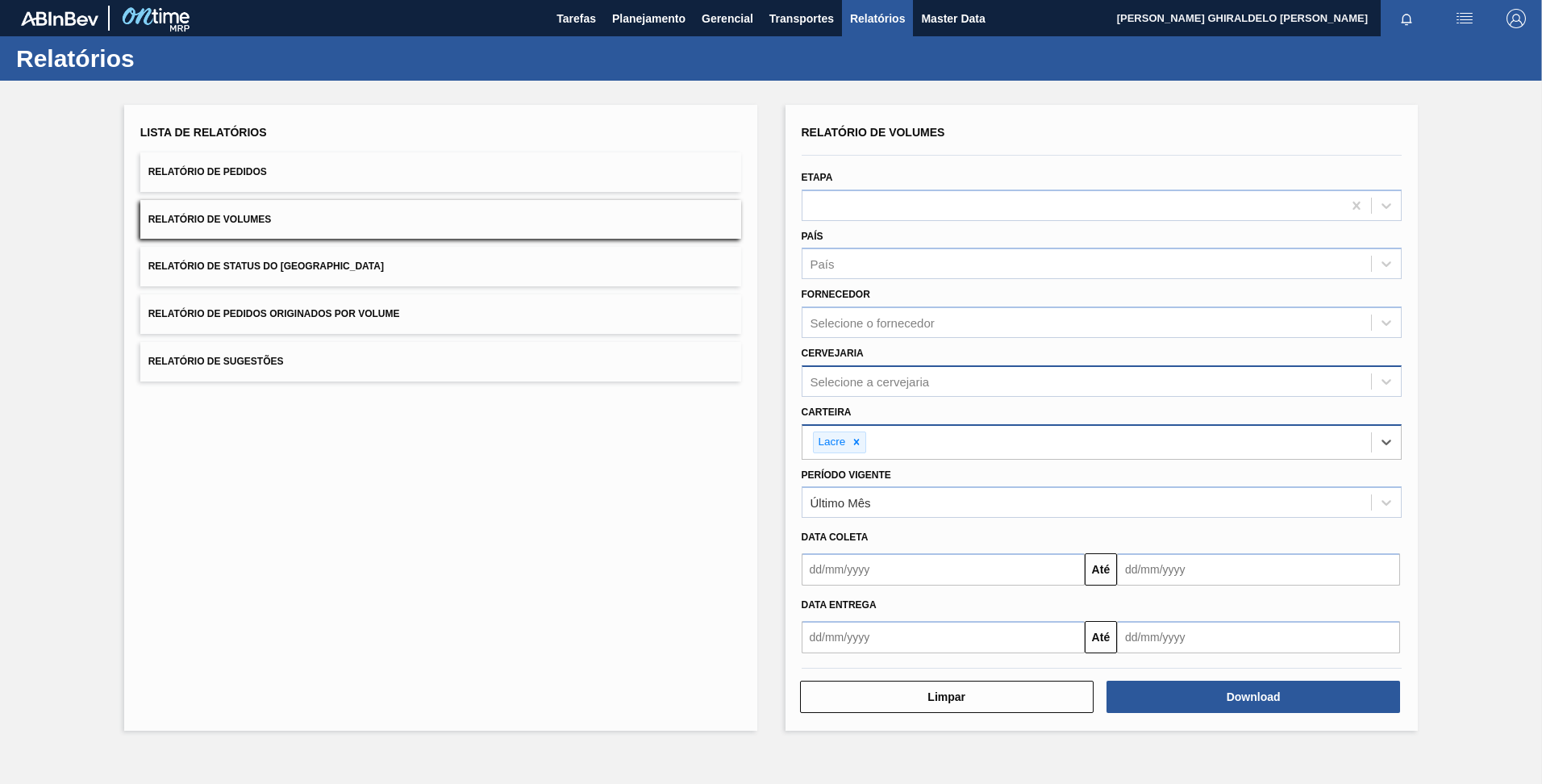
click at [857, 385] on div "Selecione a cervejaria" at bounding box center [870, 380] width 119 height 14
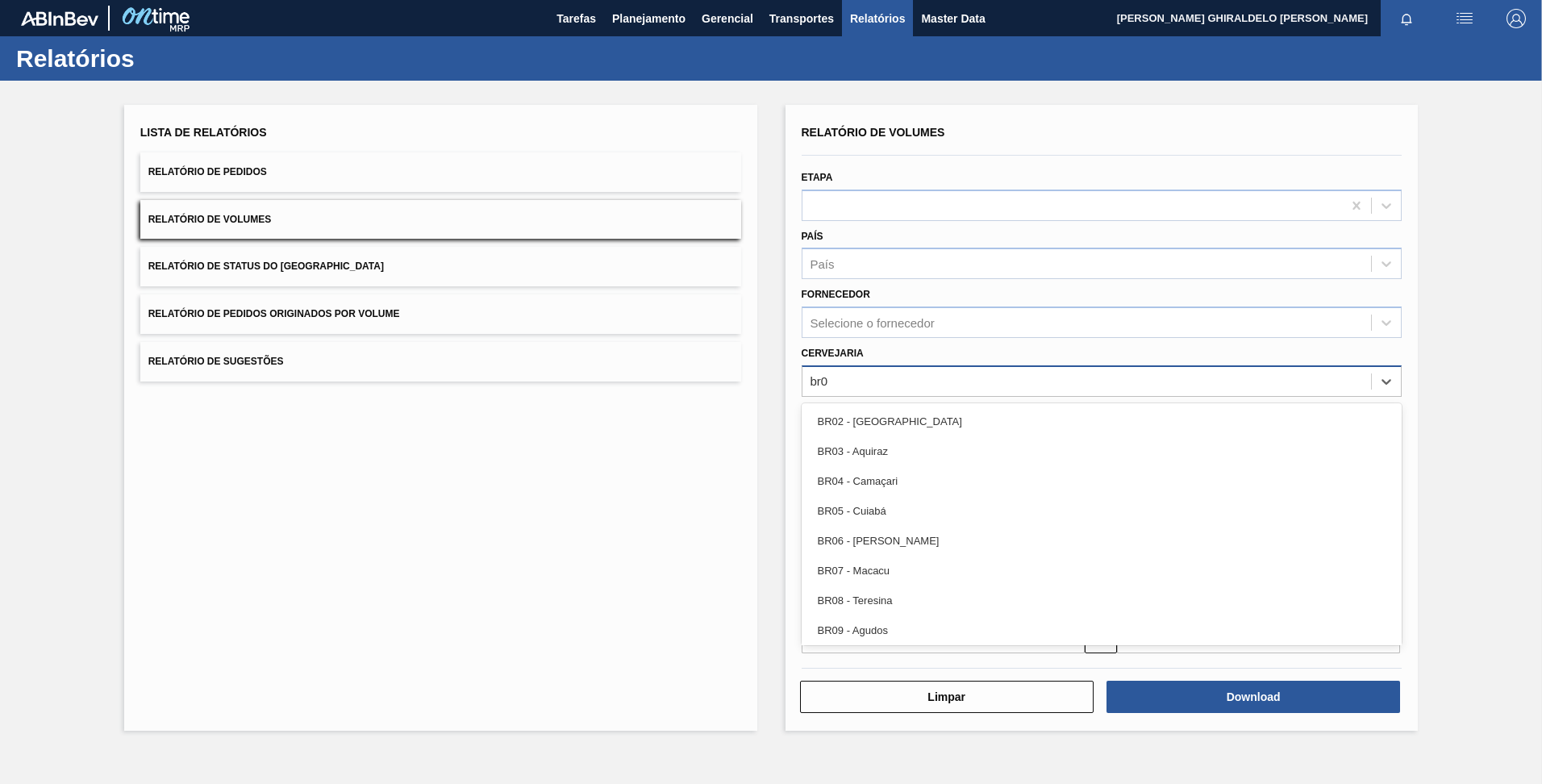
type input "br09"
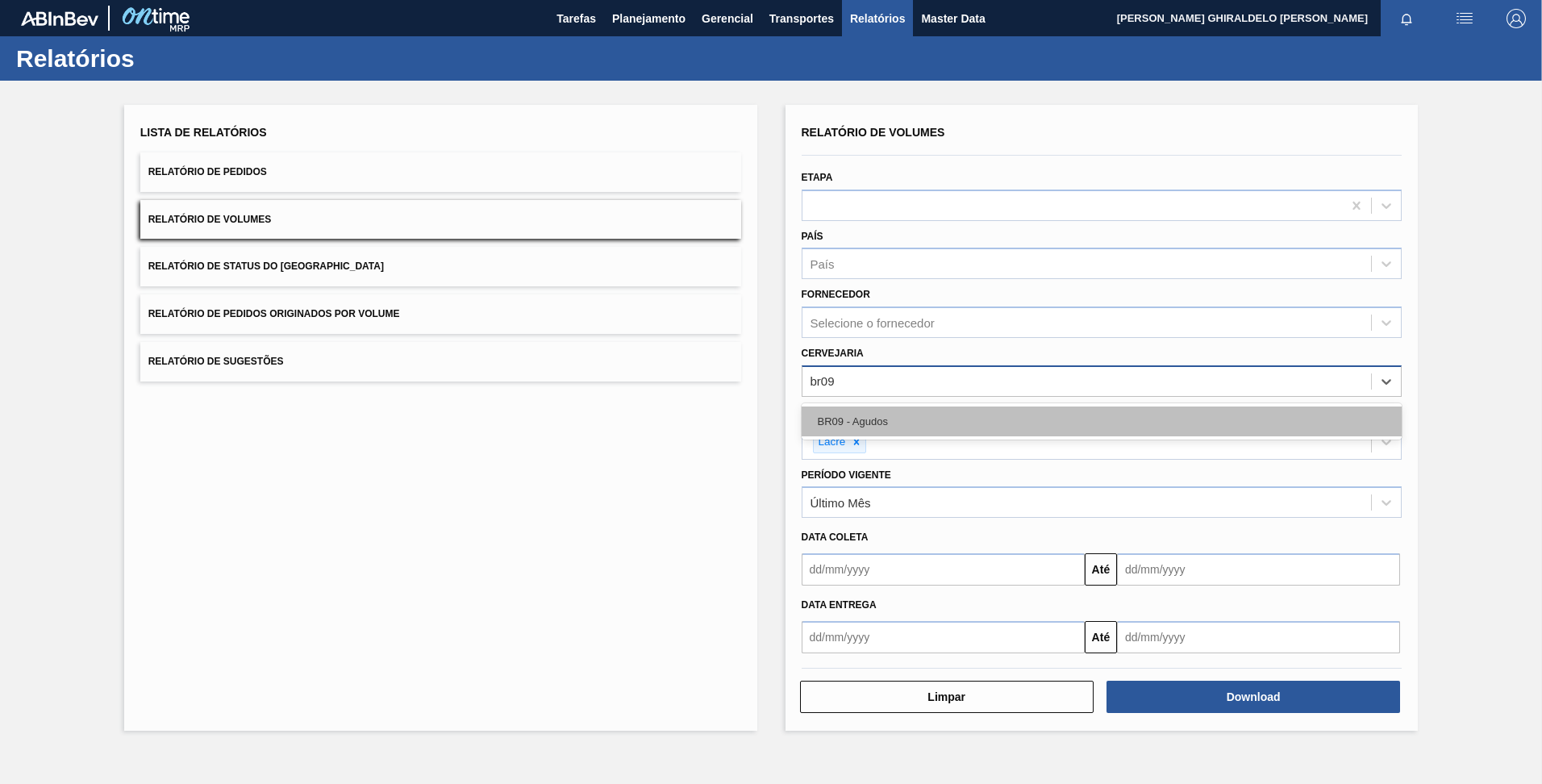
click at [866, 423] on div "BR09 - Agudos" at bounding box center [1102, 421] width 601 height 30
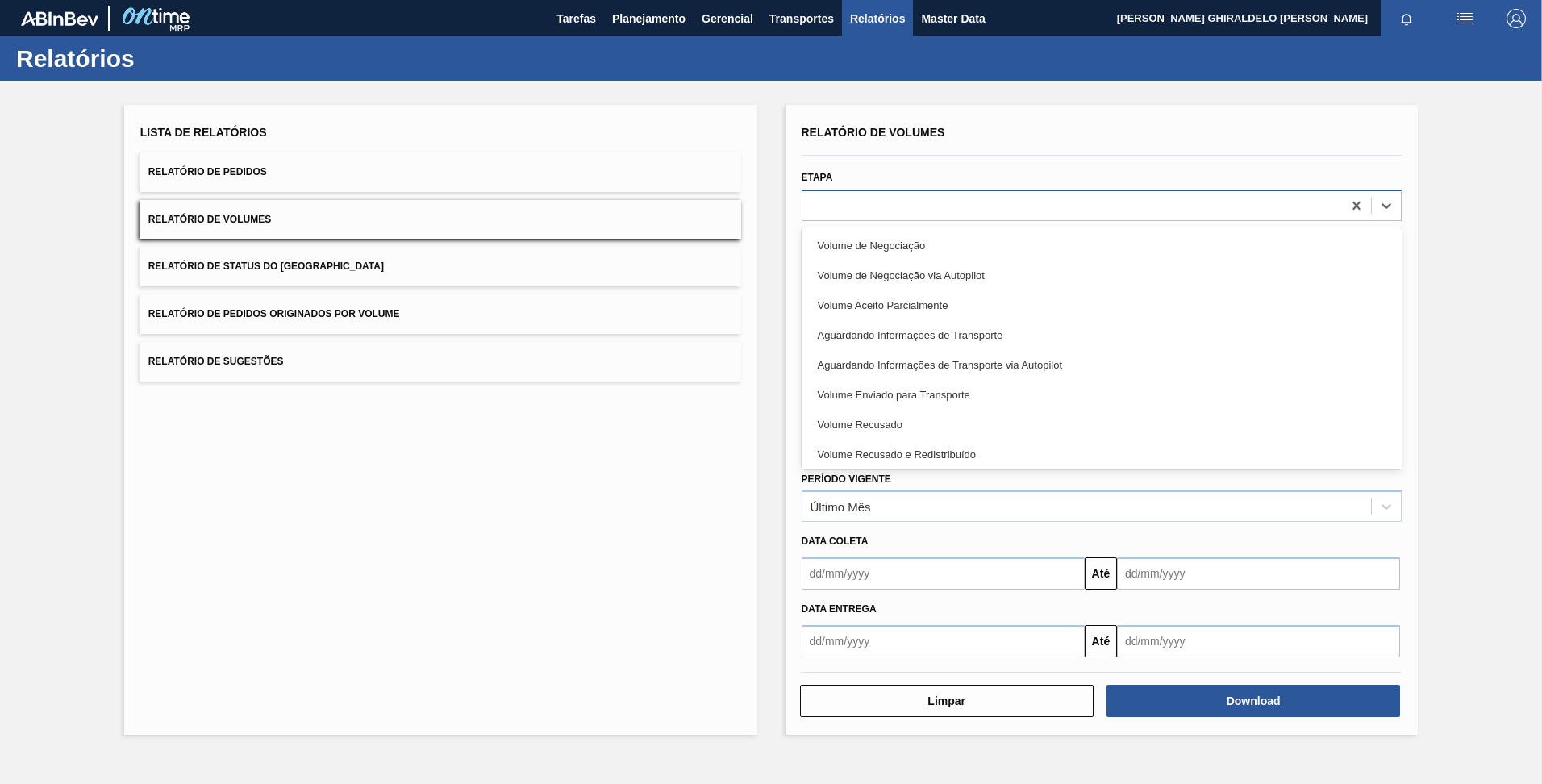
click at [848, 211] on div at bounding box center [1072, 205] width 541 height 23
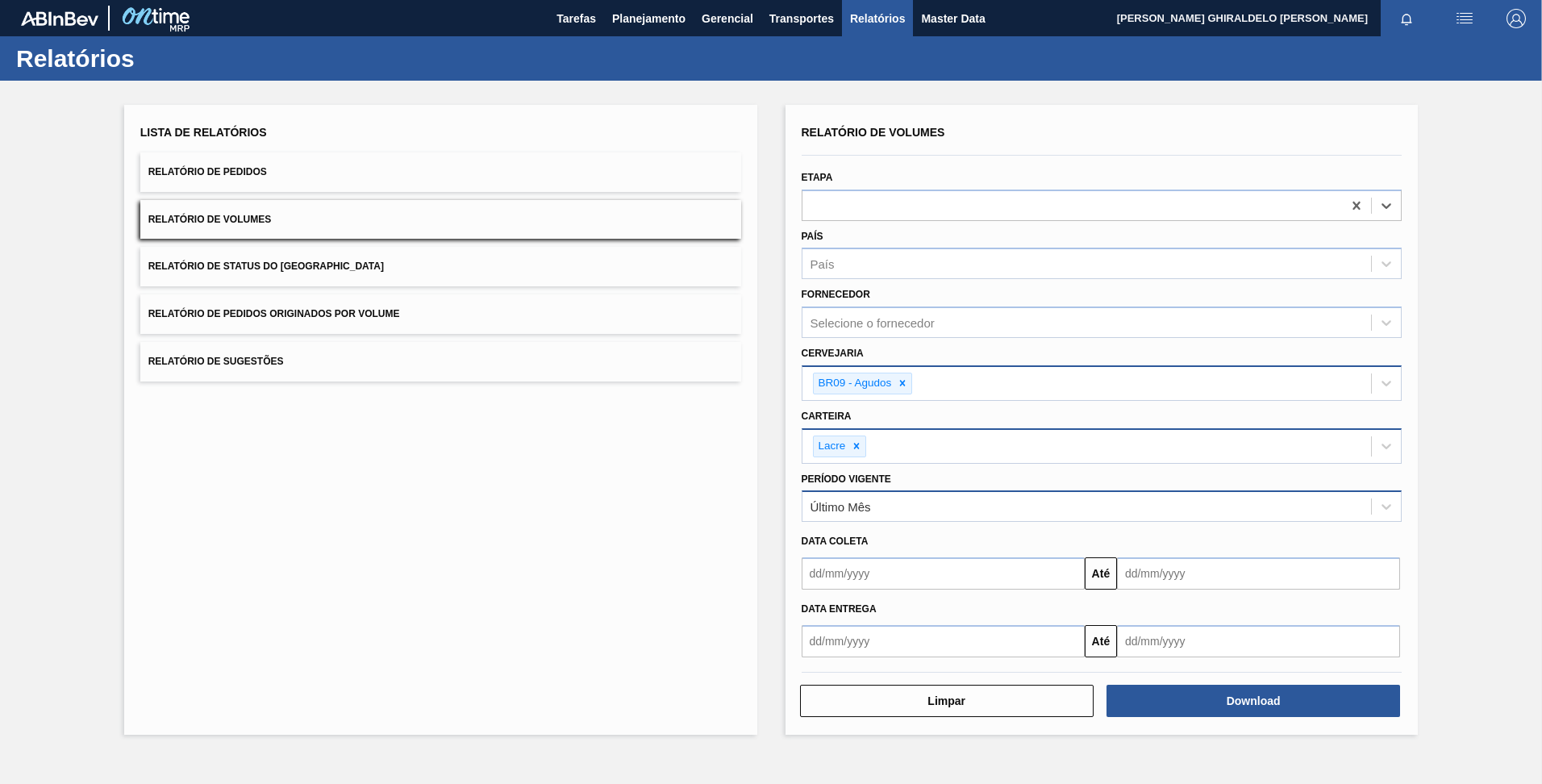
click at [961, 514] on div "Último Mês" at bounding box center [1087, 506] width 570 height 23
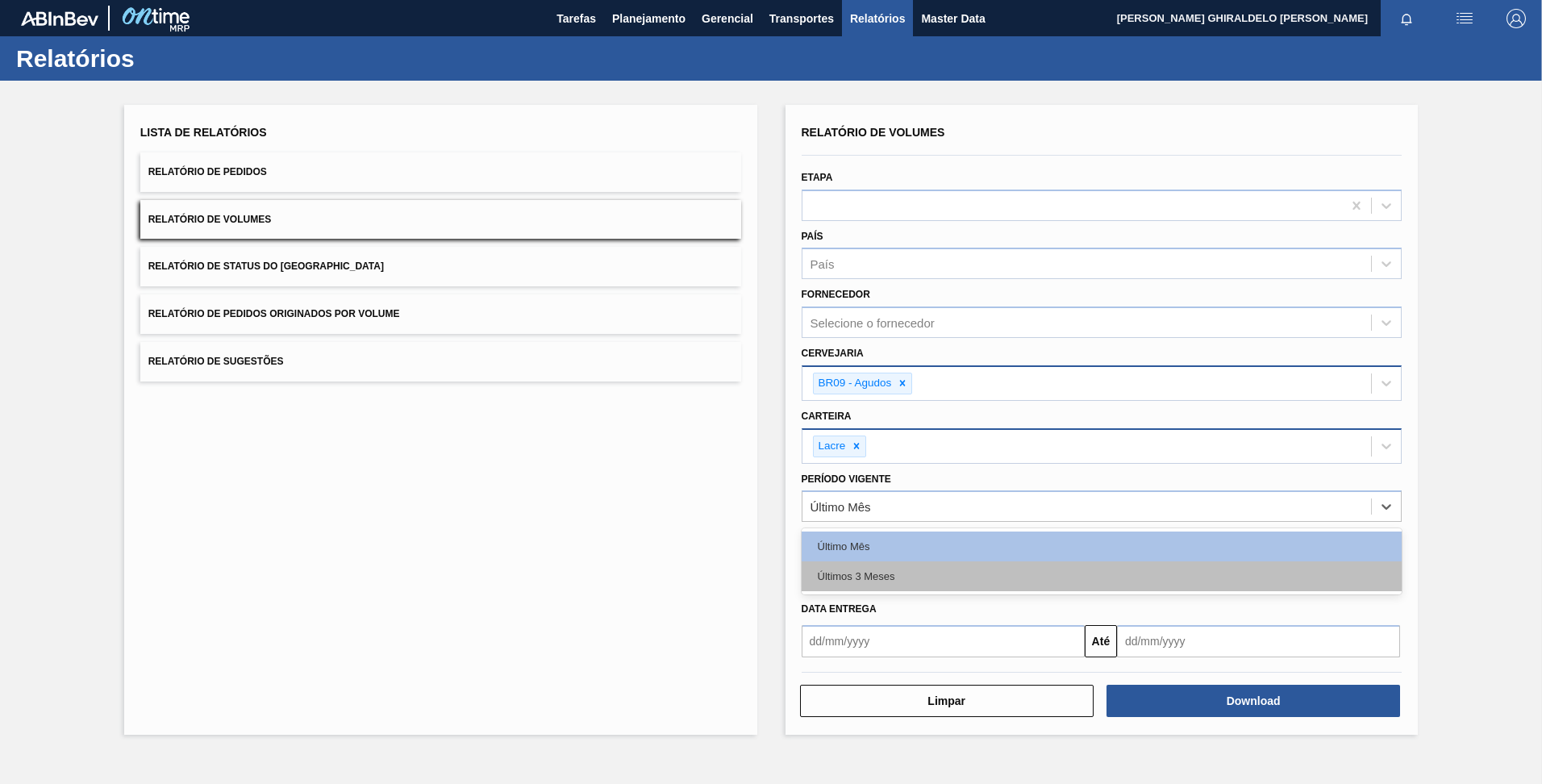
click at [963, 566] on div "Últimos 3 Meses" at bounding box center [1102, 576] width 601 height 30
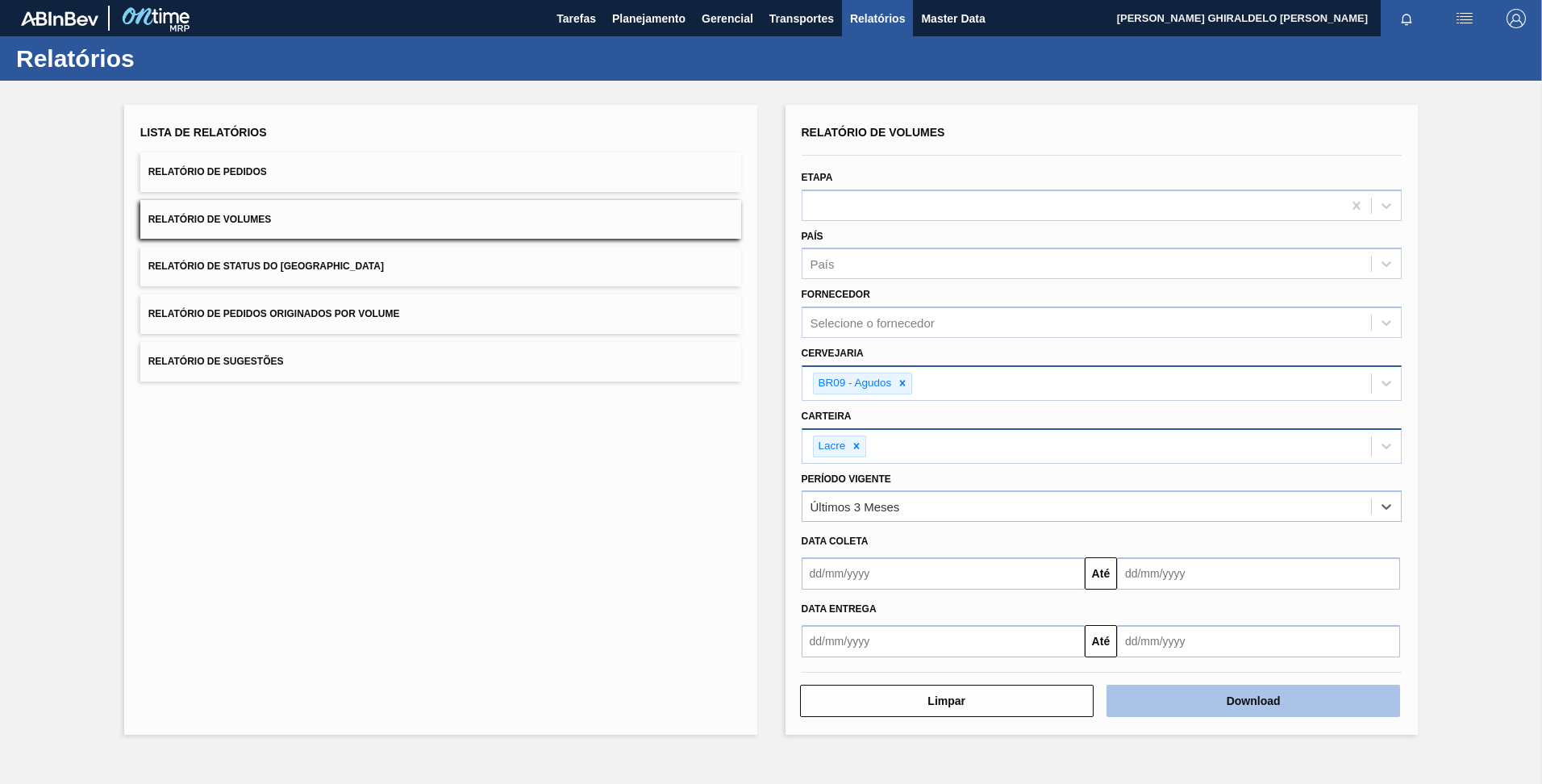
click at [1245, 694] on button "Download" at bounding box center [1254, 701] width 294 height 32
